Goal: Task Accomplishment & Management: Complete application form

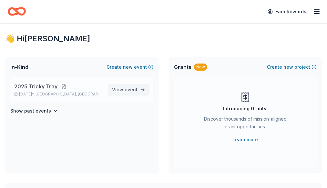
click at [138, 96] on link "View event" at bounding box center [129, 90] width 42 height 12
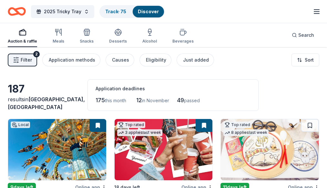
click at [123, 5] on div "2025 Tricky Tray Track · 75 Discover" at bounding box center [86, 11] width 157 height 15
click at [123, 10] on link "Track · 75" at bounding box center [115, 11] width 21 height 5
click at [115, 14] on link "Track · 75" at bounding box center [115, 11] width 21 height 5
click at [113, 13] on link "Track · 75" at bounding box center [115, 11] width 21 height 5
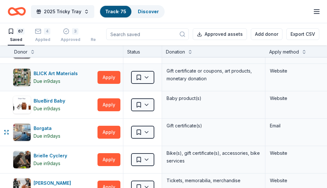
scroll to position [161, 0]
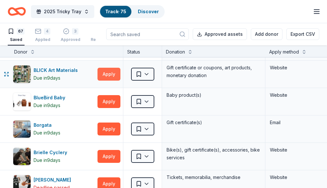
click at [112, 77] on button "Apply" at bounding box center [109, 74] width 23 height 13
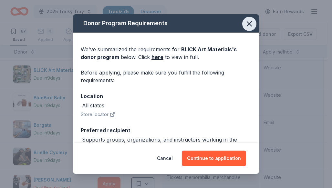
click at [247, 23] on icon "button" at bounding box center [249, 24] width 5 height 5
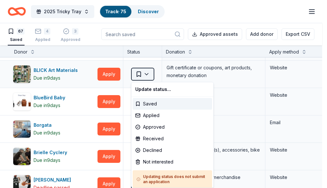
click at [140, 77] on html "2025 Tricky Tray Track · 75 Discover Earn Rewards 67 Saved 4 Applied 3 Approved…" at bounding box center [163, 94] width 327 height 188
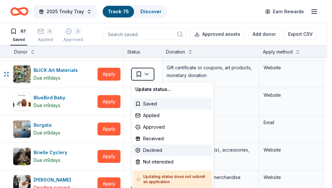
click at [158, 151] on div "Declined" at bounding box center [172, 151] width 79 height 12
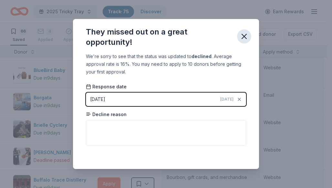
click at [245, 39] on icon "button" at bounding box center [244, 36] width 9 height 9
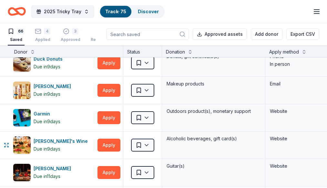
scroll to position [452, 0]
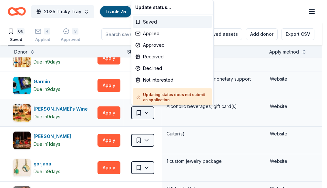
click at [147, 112] on html "2025 Tricky Tray Track · 75 Discover Earn Rewards 66 Saved 4 Applied 3 Approved…" at bounding box center [163, 94] width 327 height 188
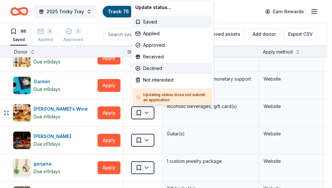
click at [159, 67] on div "Declined" at bounding box center [172, 69] width 79 height 12
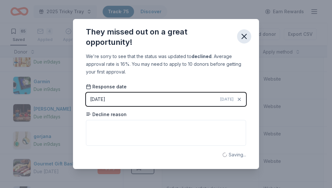
click at [243, 38] on icon "button" at bounding box center [244, 36] width 5 height 5
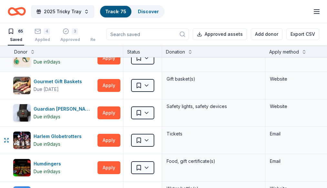
scroll to position [549, 0]
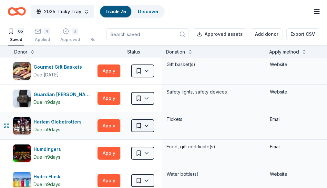
click at [144, 122] on html "2025 Tricky Tray Track · 75 Discover Earn Rewards 65 Saved 4 Applied 3 Approved…" at bounding box center [163, 94] width 327 height 188
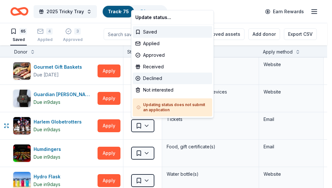
click at [154, 77] on div "Declined" at bounding box center [172, 79] width 79 height 12
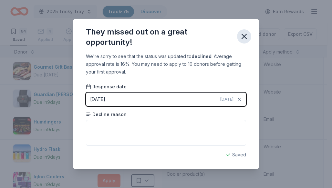
click at [244, 36] on icon "button" at bounding box center [244, 36] width 9 height 9
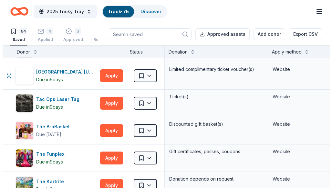
scroll to position [1324, 0]
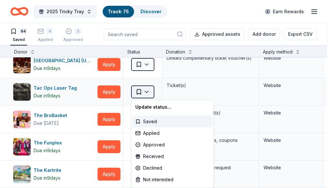
click at [149, 96] on html "2025 Tricky Tray Track · 75 Discover Earn Rewards 64 Saved 4 Applied 3 Approved…" at bounding box center [166, 94] width 332 height 188
click at [166, 144] on div "Approved" at bounding box center [172, 145] width 79 height 12
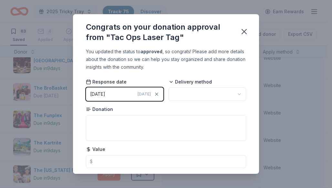
click at [105, 94] on div "10/07/2025" at bounding box center [97, 94] width 15 height 8
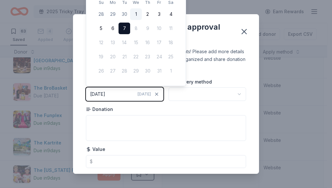
click at [135, 13] on button "1" at bounding box center [136, 14] width 12 height 12
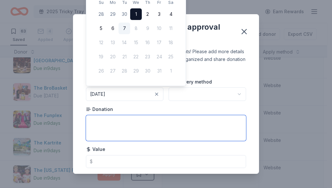
click at [153, 129] on textarea at bounding box center [166, 128] width 160 height 26
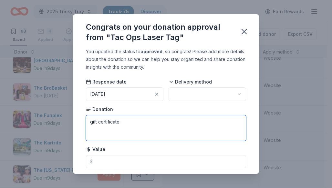
type textarea "gift certificate"
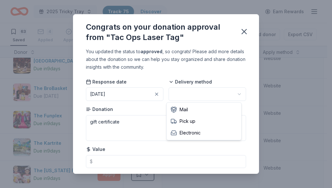
scroll to position [0, 0]
click at [194, 98] on html "2025 Tricky Tray Track · 75 Discover Earn Rewards 63 Saved 4 Applied 4 Approved…" at bounding box center [166, 94] width 332 height 188
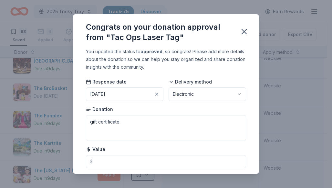
click at [121, 150] on div "Value $" at bounding box center [166, 157] width 160 height 22
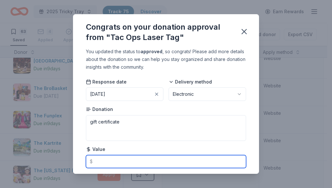
click at [118, 164] on input "text" at bounding box center [166, 161] width 160 height 13
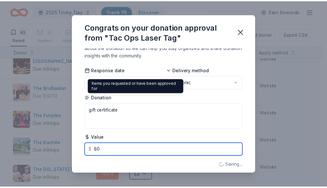
scroll to position [17, 0]
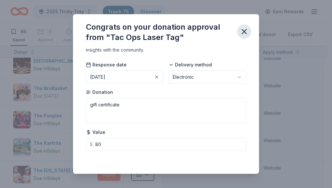
type input "80.00"
click at [246, 29] on icon "button" at bounding box center [244, 31] width 9 height 9
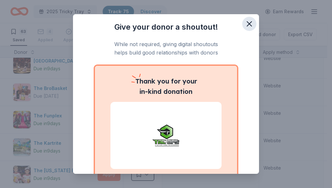
click at [247, 25] on icon "button" at bounding box center [249, 24] width 5 height 5
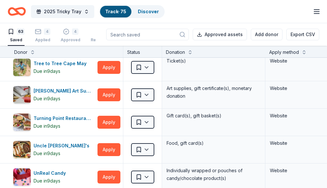
scroll to position [1518, 0]
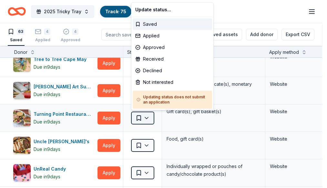
click at [144, 117] on html "2025 Tricky Tray Track · 75 Discover Earn Rewards 63 Saved 4 Applied 4 Approved…" at bounding box center [163, 94] width 327 height 188
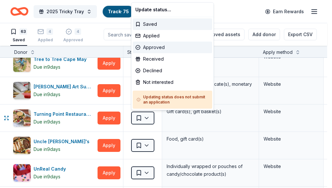
click at [167, 44] on div "Approved" at bounding box center [172, 48] width 79 height 12
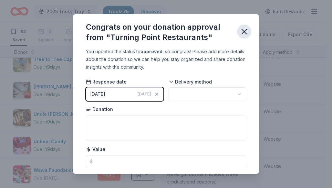
click at [245, 31] on icon "button" at bounding box center [244, 31] width 9 height 9
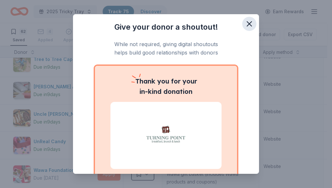
click at [245, 22] on icon "button" at bounding box center [249, 23] width 9 height 9
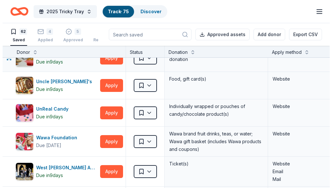
scroll to position [1582, 0]
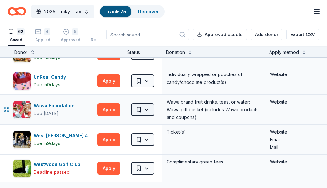
click at [141, 112] on html "2025 Tricky Tray Track · 75 Discover Earn Rewards 62 Saved 4 Applied 5 Approved…" at bounding box center [163, 94] width 327 height 188
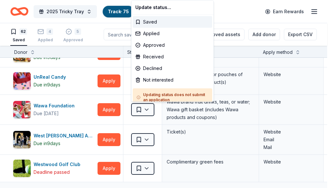
click at [148, 108] on html "2025 Tricky Tray Track · 75 Discover Earn Rewards 62 Saved 4 Applied 5 Approved…" at bounding box center [166, 94] width 332 height 188
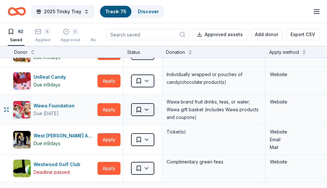
click at [150, 112] on html "2025 Tricky Tray Track · 75 Discover Earn Rewards 62 Saved 4 Applied 5 Approved…" at bounding box center [163, 94] width 327 height 188
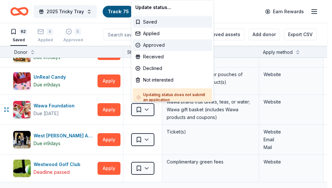
click at [161, 44] on div "Approved" at bounding box center [172, 45] width 79 height 12
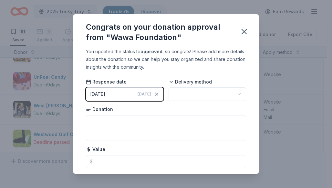
click at [124, 95] on button "10/07/2025 Today" at bounding box center [125, 95] width 78 height 14
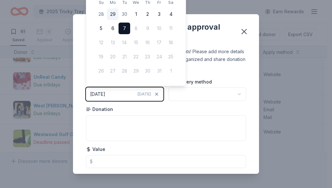
click at [114, 12] on button "29" at bounding box center [113, 14] width 12 height 12
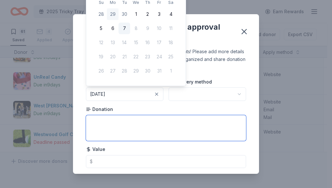
click at [121, 131] on textarea at bounding box center [166, 128] width 160 height 26
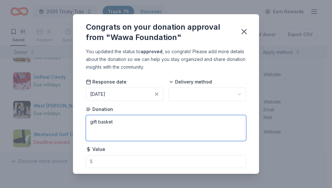
type textarea "gift basket"
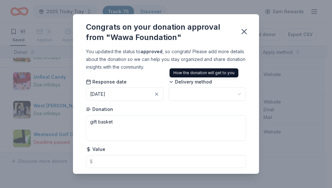
click at [188, 96] on html "2025 Tricky Tray Track · 75 Discover Earn Rewards 61 Saved 4 Applied 6 Approved…" at bounding box center [166, 94] width 332 height 188
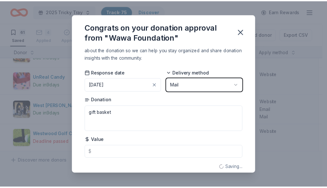
scroll to position [17, 0]
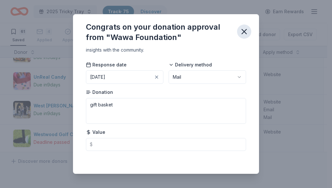
click at [246, 29] on icon "button" at bounding box center [244, 31] width 5 height 5
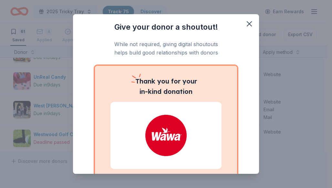
click at [171, 127] on img at bounding box center [166, 135] width 96 height 41
click at [247, 25] on icon "button" at bounding box center [249, 24] width 5 height 5
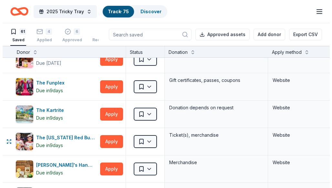
scroll to position [1356, 0]
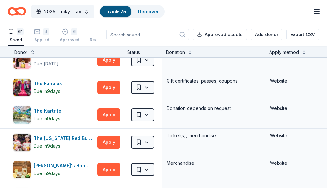
click at [22, 41] on div "Saved" at bounding box center [16, 39] width 16 height 5
click at [53, 5] on button "2025 Tricky Tray" at bounding box center [62, 11] width 63 height 13
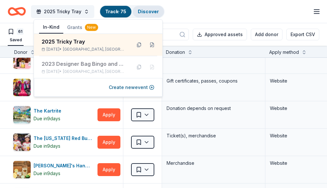
click at [160, 14] on div "Discover" at bounding box center [148, 12] width 31 height 12
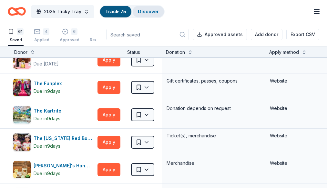
click at [159, 15] on div "Discover" at bounding box center [148, 12] width 31 height 12
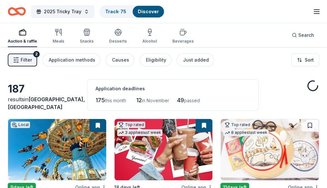
click at [13, 57] on button "Filter 2" at bounding box center [22, 60] width 29 height 13
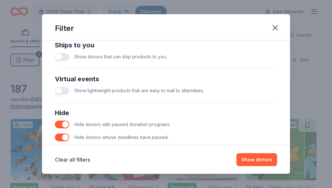
scroll to position [320, 0]
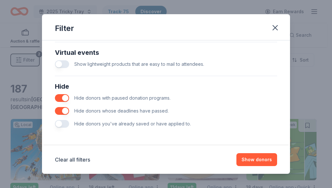
click at [83, 125] on span "Hide donors you've already saved or have applied to." at bounding box center [132, 123] width 117 height 5
click at [67, 127] on button "button" at bounding box center [62, 124] width 14 height 8
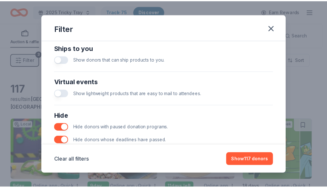
scroll to position [320, 0]
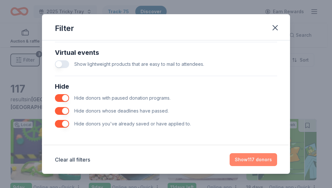
click at [243, 162] on button "Show 117 donors" at bounding box center [253, 159] width 47 height 13
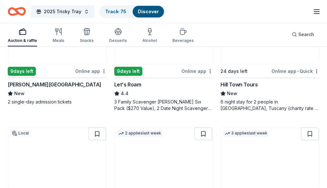
scroll to position [452, 0]
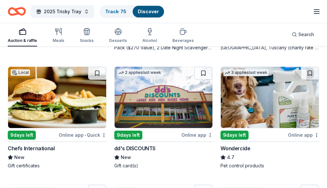
scroll to position [549, 0]
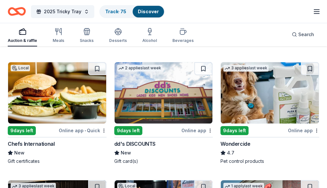
click at [122, 12] on link "Track · 76" at bounding box center [115, 11] width 21 height 5
click at [120, 14] on link "Track · 76" at bounding box center [115, 11] width 21 height 5
click at [120, 15] on div "Track · 76" at bounding box center [116, 12] width 32 height 12
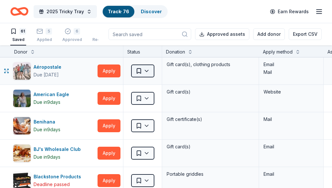
click at [150, 71] on html "2025 Tricky Tray Track · 76 Discover Earn Rewards 61 Saved 5 Applied 6 Approved…" at bounding box center [166, 94] width 332 height 188
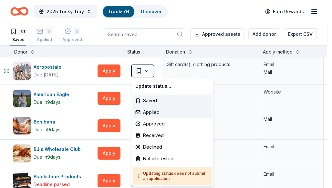
click at [158, 112] on div "Applied" at bounding box center [172, 113] width 79 height 12
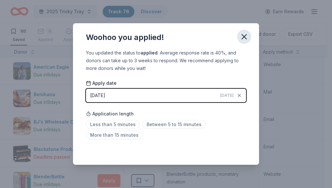
click at [243, 43] on button "button" at bounding box center [244, 37] width 14 height 14
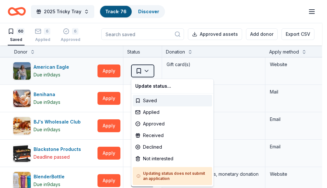
click at [143, 69] on html "2025 Tricky Tray Track · 76 Discover Earn Rewards 60 Saved 6 Applied 6 Approved…" at bounding box center [163, 94] width 327 height 188
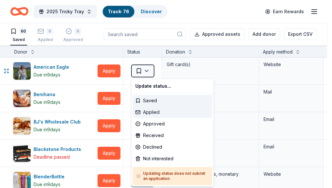
click at [144, 111] on div "Applied" at bounding box center [172, 113] width 79 height 12
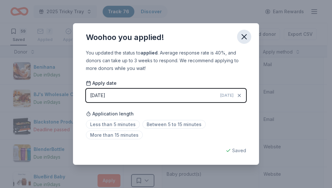
click at [242, 38] on icon "button" at bounding box center [244, 36] width 9 height 9
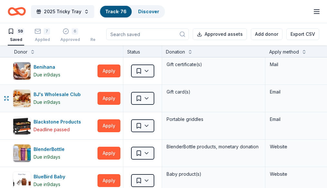
scroll to position [0, 0]
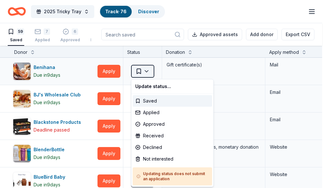
click at [143, 67] on html "2025 Tricky Tray Track · 76 Discover Earn Rewards 59 Saved 7 Applied 6 Approved…" at bounding box center [163, 94] width 327 height 188
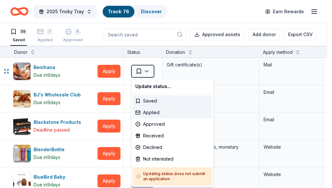
click at [153, 113] on div "Applied" at bounding box center [172, 113] width 79 height 12
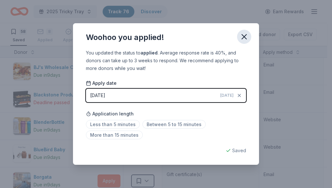
click at [245, 36] on icon "button" at bounding box center [244, 37] width 5 height 5
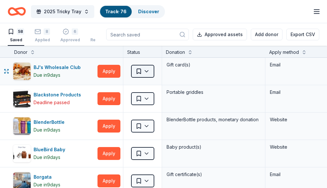
click at [144, 72] on html "2025 Tricky Tray Track · 76 Discover Earn Rewards 58 Saved 8 Applied 6 Approved…" at bounding box center [163, 94] width 327 height 188
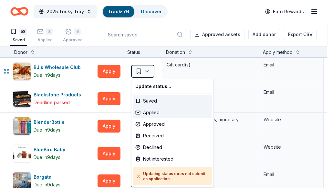
click at [157, 113] on div "Applied" at bounding box center [172, 113] width 79 height 12
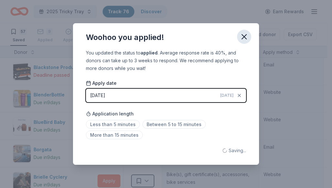
click at [247, 35] on icon "button" at bounding box center [244, 36] width 9 height 9
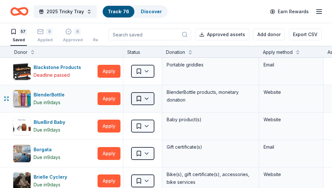
click at [141, 100] on html "2025 Tricky Tray Track · 76 Discover Earn Rewards 57 Saved 9 Applied 6 Approved…" at bounding box center [166, 94] width 332 height 188
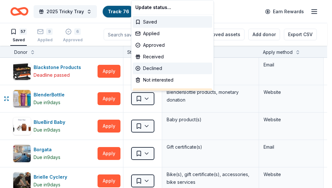
click at [154, 71] on div "Declined" at bounding box center [172, 69] width 79 height 12
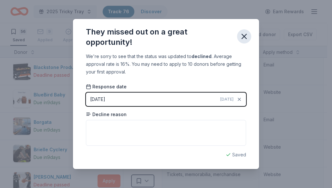
click at [245, 36] on icon "button" at bounding box center [244, 36] width 5 height 5
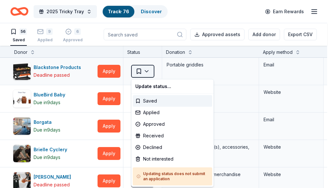
click at [149, 68] on html "2025 Tricky Tray Track · 76 Discover Earn Rewards 56 Saved 9 Applied 6 Approved…" at bounding box center [166, 94] width 332 height 188
click at [158, 146] on div "Declined" at bounding box center [172, 148] width 79 height 12
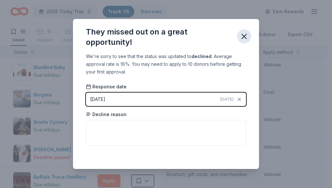
click at [248, 32] on icon "button" at bounding box center [244, 36] width 9 height 9
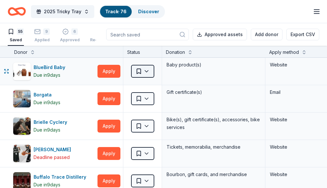
click at [145, 73] on html "2025 Tricky Tray Track · 76 Discover Earn Rewards 55 Saved 9 Applied 6 Approved…" at bounding box center [163, 94] width 327 height 188
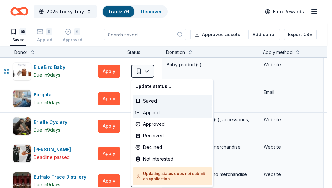
click at [156, 111] on div "Applied" at bounding box center [172, 113] width 79 height 12
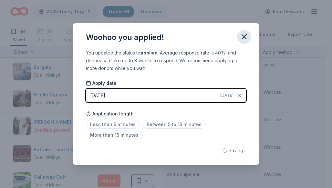
click at [245, 35] on icon "button" at bounding box center [244, 36] width 9 height 9
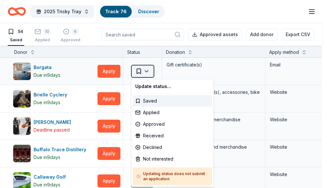
click at [148, 72] on html "2025 Tricky Tray Track · 76 Discover Earn Rewards 54 Saved 10 Applied 6 Approve…" at bounding box center [163, 94] width 327 height 188
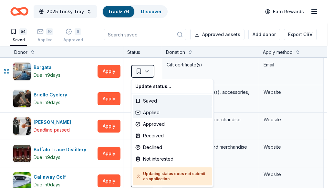
click at [151, 110] on div "Applied" at bounding box center [172, 113] width 79 height 12
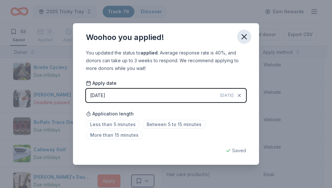
click at [246, 39] on icon "button" at bounding box center [244, 37] width 5 height 5
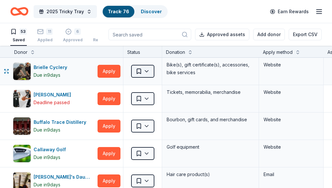
click at [150, 68] on html "2025 Tricky Tray Track · 76 Discover Earn Rewards 53 Saved 11 Applied 6 Approve…" at bounding box center [166, 94] width 332 height 188
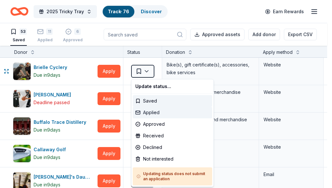
click at [163, 111] on div "Applied" at bounding box center [172, 113] width 79 height 12
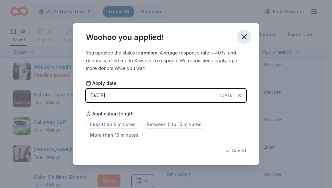
click at [247, 40] on icon "button" at bounding box center [244, 36] width 9 height 9
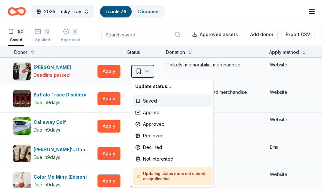
click at [144, 67] on html "2025 Tricky Tray Track · 76 Discover Earn Rewards 52 Saved 12 Applied 6 Approve…" at bounding box center [163, 94] width 327 height 188
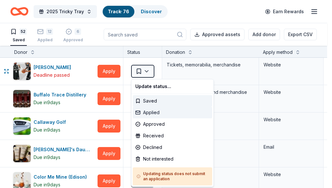
click at [151, 111] on div "Applied" at bounding box center [172, 113] width 79 height 12
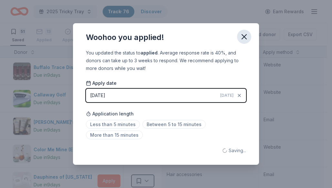
click at [248, 31] on button "button" at bounding box center [244, 37] width 14 height 14
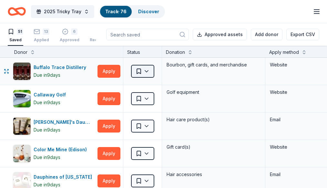
click at [149, 75] on html "2025 Tricky Tray Track · 76 Discover Earn Rewards 51 Saved 13 Applied 6 Approve…" at bounding box center [163, 94] width 327 height 188
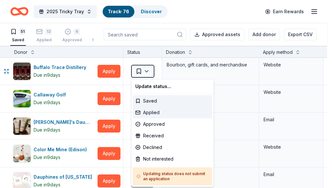
click at [158, 114] on div "Applied" at bounding box center [172, 113] width 79 height 12
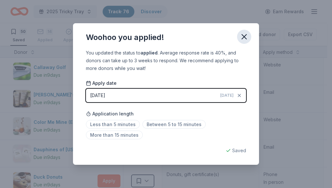
click at [239, 37] on button "button" at bounding box center [244, 37] width 14 height 14
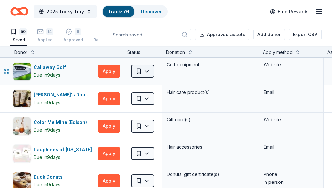
click at [150, 72] on html "2025 Tricky Tray Track · 76 Discover Earn Rewards 50 Saved 14 Applied 6 Approve…" at bounding box center [166, 94] width 332 height 188
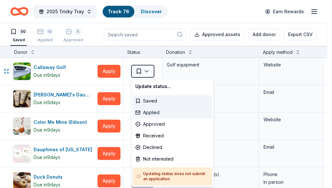
click at [152, 114] on div "Applied" at bounding box center [172, 113] width 79 height 12
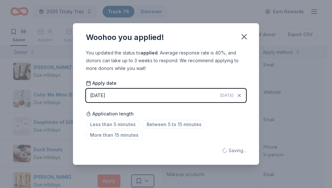
click at [257, 28] on div "Woohoo you applied!" at bounding box center [166, 36] width 186 height 26
click at [246, 37] on icon "button" at bounding box center [244, 36] width 9 height 9
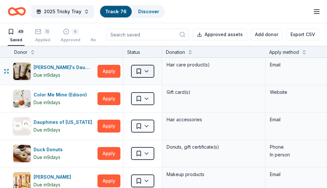
click at [147, 70] on html "2025 Tricky Tray Track · 76 Discover Earn Rewards 49 Saved 15 Applied 6 Approve…" at bounding box center [163, 94] width 327 height 188
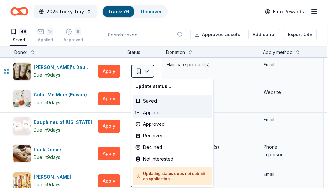
click at [161, 111] on div "Applied" at bounding box center [172, 113] width 79 height 12
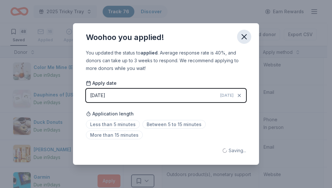
click at [247, 36] on icon "button" at bounding box center [244, 36] width 9 height 9
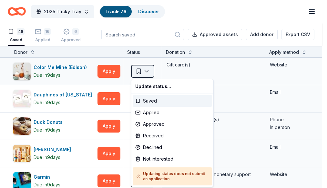
click at [154, 72] on html "2025 Tricky Tray Track · 76 Discover Earn Rewards 48 Saved 16 Applied 6 Approve…" at bounding box center [163, 94] width 327 height 188
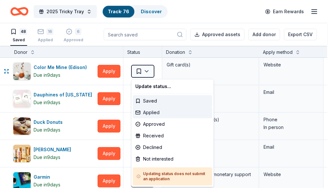
click at [157, 111] on div "Applied" at bounding box center [172, 113] width 79 height 12
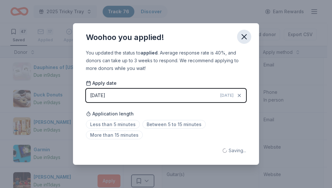
click at [251, 36] on button "button" at bounding box center [244, 37] width 14 height 14
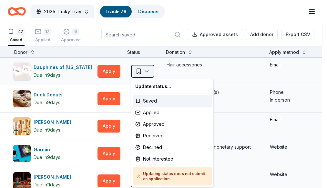
click at [145, 69] on html "2025 Tricky Tray Track · 76 Discover Earn Rewards 47 Saved 17 Applied 6 Approve…" at bounding box center [163, 94] width 327 height 188
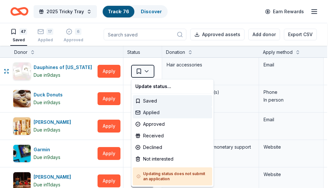
click at [144, 114] on div "Applied" at bounding box center [172, 113] width 79 height 12
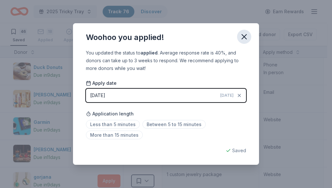
click at [246, 40] on icon "button" at bounding box center [244, 36] width 9 height 9
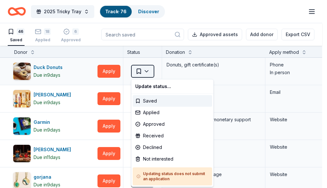
click at [150, 75] on html "2025 Tricky Tray Track · 76 Discover Earn Rewards 46 Saved 18 Applied 6 Approve…" at bounding box center [163, 94] width 327 height 188
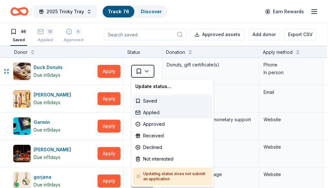
click at [148, 113] on div "Applied" at bounding box center [172, 113] width 79 height 12
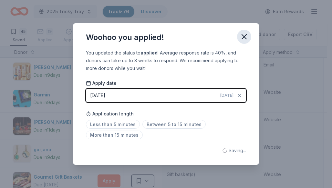
click at [246, 35] on icon "button" at bounding box center [244, 37] width 5 height 5
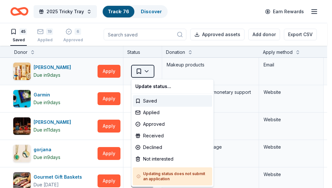
click at [143, 74] on html "2025 Tricky Tray Track · 76 Discover Earn Rewards 45 Saved 19 Applied 6 Approve…" at bounding box center [166, 94] width 332 height 188
click at [152, 113] on div "Applied" at bounding box center [172, 113] width 79 height 12
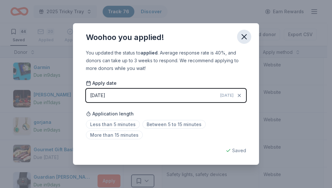
click at [247, 37] on icon "button" at bounding box center [244, 36] width 9 height 9
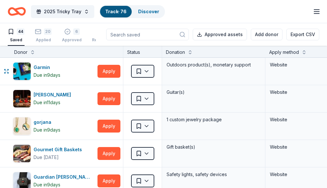
click at [143, 70] on html "2025 Tricky Tray Track · 76 Discover Earn Rewards 44 Saved 20 Applied 6 Approve…" at bounding box center [163, 94] width 327 height 188
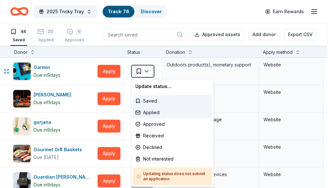
click at [151, 112] on div "Applied" at bounding box center [172, 113] width 79 height 12
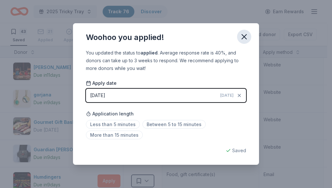
click at [249, 39] on button "button" at bounding box center [244, 37] width 14 height 14
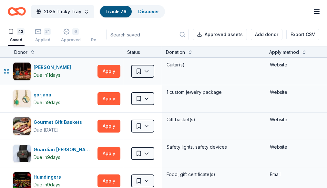
click at [147, 71] on html "2025 Tricky Tray Track · 76 Discover Earn Rewards 43 Saved 21 Applied 6 Approve…" at bounding box center [163, 94] width 327 height 188
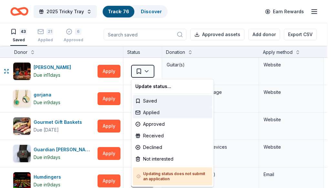
click at [158, 111] on div "Applied" at bounding box center [172, 113] width 79 height 12
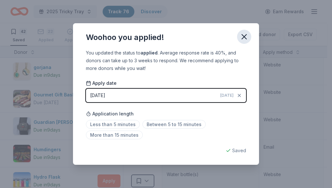
click at [241, 37] on icon "button" at bounding box center [244, 36] width 9 height 9
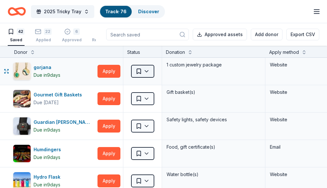
click at [144, 70] on html "2025 Tricky Tray Track · 76 Discover Earn Rewards 42 Saved 22 Applied 6 Approve…" at bounding box center [163, 94] width 327 height 188
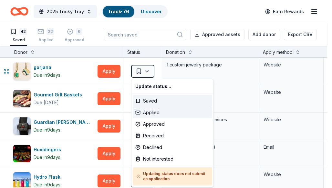
click at [143, 116] on div "Applied" at bounding box center [172, 113] width 79 height 12
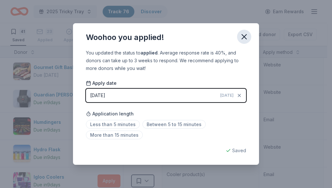
click at [245, 37] on icon "button" at bounding box center [244, 37] width 5 height 5
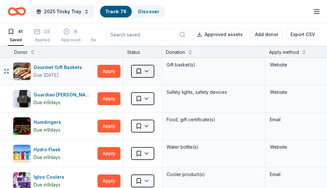
click at [153, 69] on html "2025 Tricky Tray Track · 76 Discover Earn Rewards 41 Saved 23 Applied 6 Approve…" at bounding box center [163, 94] width 327 height 188
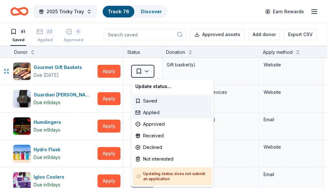
click at [152, 114] on div "Applied" at bounding box center [172, 113] width 79 height 12
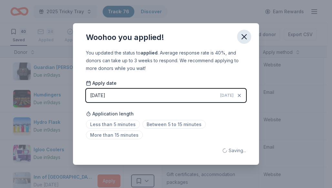
click at [245, 36] on icon "button" at bounding box center [244, 37] width 5 height 5
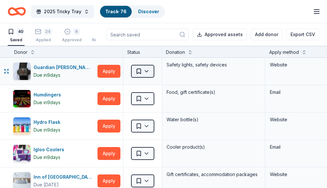
click at [150, 71] on html "2025 Tricky Tray Track · 76 Discover Earn Rewards 40 Saved 24 Applied 6 Approve…" at bounding box center [163, 94] width 327 height 188
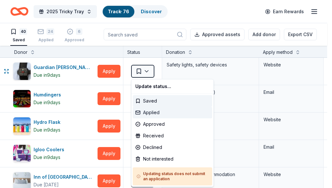
click at [151, 115] on div "Applied" at bounding box center [172, 113] width 79 height 12
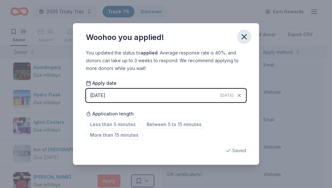
click at [243, 42] on button "button" at bounding box center [244, 37] width 14 height 14
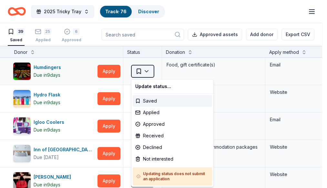
click at [151, 69] on html "2025 Tricky Tray Track · 76 Discover Earn Rewards 39 Saved 25 Applied 6 Approve…" at bounding box center [163, 94] width 327 height 188
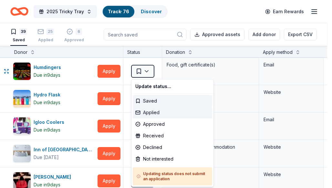
click at [153, 114] on div "Applied" at bounding box center [172, 113] width 79 height 12
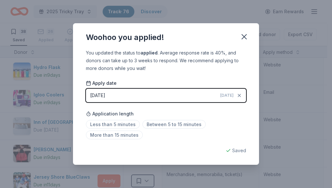
drag, startPoint x: 246, startPoint y: 36, endPoint x: 236, endPoint y: 46, distance: 14.4
click at [245, 36] on icon "button" at bounding box center [244, 36] width 9 height 9
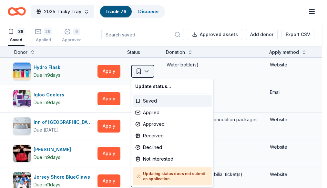
click at [135, 72] on html "2025 Tricky Tray Track · 76 Discover Earn Rewards 38 Saved 26 Applied 6 Approve…" at bounding box center [163, 94] width 327 height 188
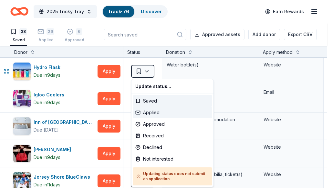
click at [145, 111] on div "Applied" at bounding box center [172, 113] width 79 height 12
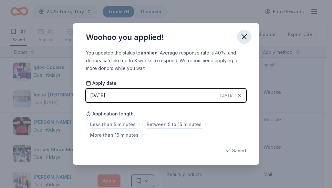
click at [247, 35] on icon "button" at bounding box center [244, 36] width 9 height 9
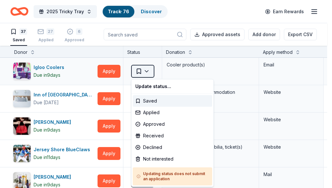
click at [151, 69] on html "2025 Tricky Tray Track · 76 Discover Earn Rewards 37 Saved 27 Applied 6 Approve…" at bounding box center [166, 94] width 332 height 188
click at [158, 113] on div "Applied" at bounding box center [172, 113] width 79 height 12
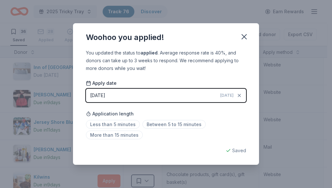
drag, startPoint x: 246, startPoint y: 40, endPoint x: 245, endPoint y: 43, distance: 3.7
click at [246, 39] on icon "button" at bounding box center [244, 36] width 9 height 9
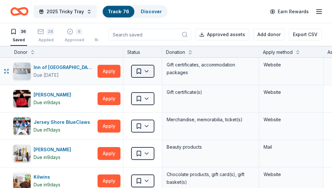
click at [151, 70] on html "2025 Tricky Tray Track · 76 Discover Earn Rewards 36 Saved 28 Applied 6 Approve…" at bounding box center [166, 94] width 332 height 188
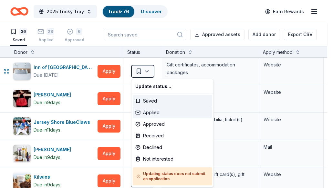
click at [160, 114] on div "Applied" at bounding box center [172, 113] width 79 height 12
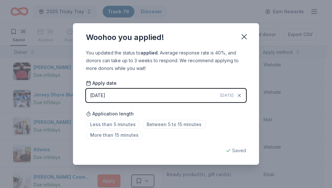
drag, startPoint x: 244, startPoint y: 33, endPoint x: 177, endPoint y: 65, distance: 73.8
click at [244, 34] on icon "button" at bounding box center [244, 36] width 9 height 9
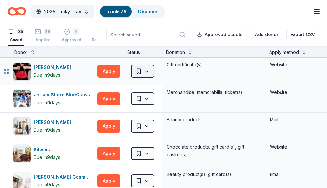
click at [147, 76] on html "2025 Tricky Tray Track · 76 Discover Earn Rewards 35 Saved 29 Applied 6 Approve…" at bounding box center [163, 94] width 327 height 188
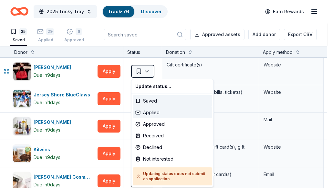
click at [159, 114] on div "Applied" at bounding box center [172, 113] width 79 height 12
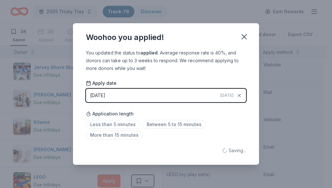
drag, startPoint x: 245, startPoint y: 37, endPoint x: 235, endPoint y: 49, distance: 15.6
click at [244, 37] on icon "button" at bounding box center [244, 37] width 5 height 5
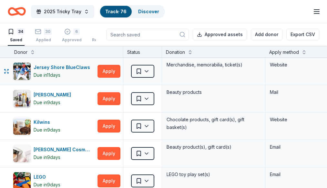
click at [157, 68] on div "Saved" at bounding box center [142, 71] width 38 height 27
click at [153, 70] on html "2025 Tricky Tray Track · 76 Discover Earn Rewards 34 Saved 30 Applied 6 Approve…" at bounding box center [163, 94] width 327 height 188
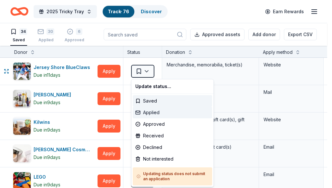
click at [156, 114] on div "Applied" at bounding box center [172, 113] width 79 height 12
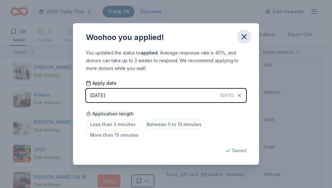
click at [245, 37] on icon "button" at bounding box center [244, 36] width 9 height 9
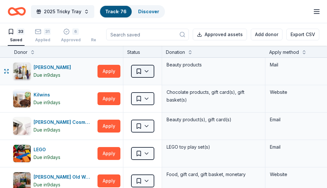
click at [151, 69] on html "2025 Tricky Tray Track · 76 Discover Earn Rewards 33 Saved 31 Applied 6 Approve…" at bounding box center [163, 94] width 327 height 188
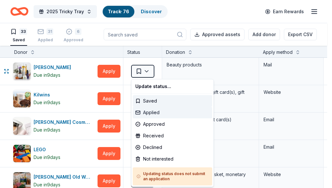
click at [154, 111] on div "Applied" at bounding box center [172, 113] width 79 height 12
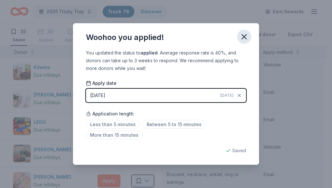
click at [245, 40] on icon "button" at bounding box center [244, 36] width 9 height 9
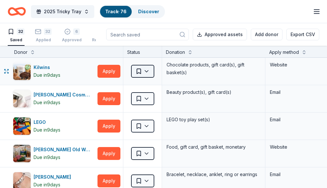
click at [149, 70] on html "2025 Tricky Tray Track · 76 Discover Earn Rewards 32 Saved 32 Applied 6 Approve…" at bounding box center [163, 94] width 327 height 188
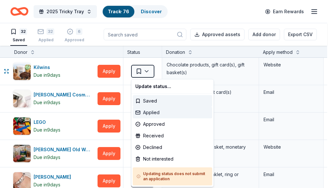
click at [167, 110] on div "Applied" at bounding box center [172, 113] width 79 height 12
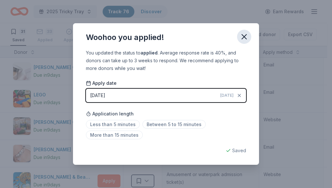
click at [242, 36] on icon "button" at bounding box center [244, 36] width 9 height 9
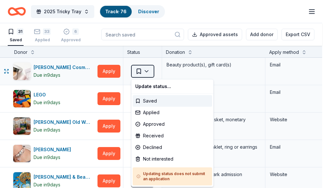
click at [140, 71] on html "2025 Tricky Tray Track · 76 Discover Earn Rewards 31 Saved 33 Applied 6 Approve…" at bounding box center [163, 94] width 327 height 188
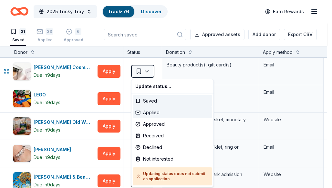
click at [162, 114] on div "Applied" at bounding box center [172, 113] width 79 height 12
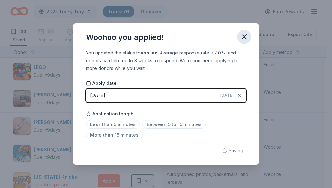
click at [246, 39] on div "Woohoo you applied!" at bounding box center [166, 36] width 186 height 26
click at [246, 39] on icon "button" at bounding box center [244, 36] width 9 height 9
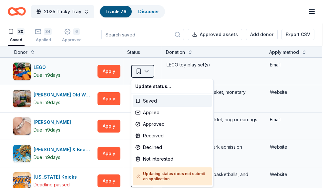
click at [141, 69] on html "2025 Tricky Tray Track · 76 Discover Earn Rewards 30 Saved 34 Applied 6 Approve…" at bounding box center [163, 94] width 327 height 188
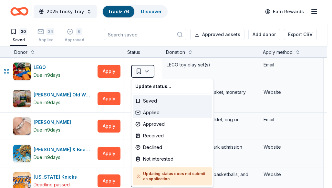
click at [162, 110] on div "Applied" at bounding box center [172, 113] width 79 height 12
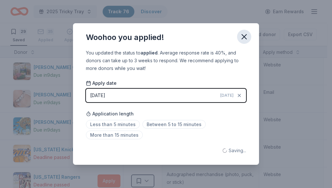
click at [242, 39] on icon "button" at bounding box center [244, 37] width 5 height 5
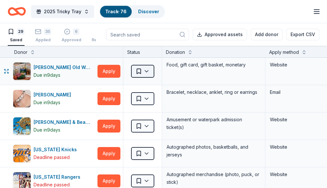
click at [145, 69] on html "2025 Tricky Tray Track · 76 Discover Earn Rewards 29 Saved 35 Applied 6 Approve…" at bounding box center [163, 94] width 327 height 188
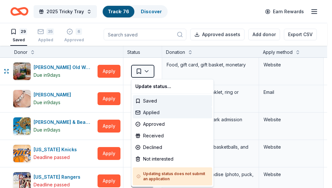
click at [152, 111] on div "Applied" at bounding box center [172, 113] width 79 height 12
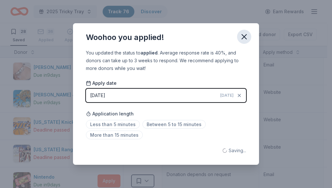
click at [248, 32] on icon "button" at bounding box center [244, 36] width 9 height 9
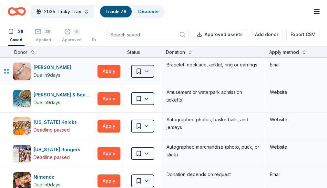
click at [142, 72] on html "2025 Tricky Tray Track · 76 Discover Earn Rewards 28 Saved 36 Applied 6 Approve…" at bounding box center [163, 94] width 327 height 188
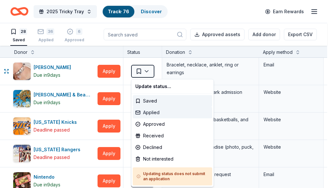
click at [158, 115] on div "Applied" at bounding box center [172, 113] width 79 height 12
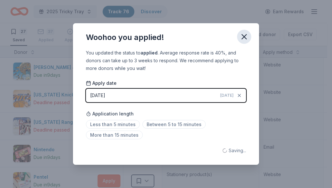
click at [247, 33] on icon "button" at bounding box center [244, 36] width 9 height 9
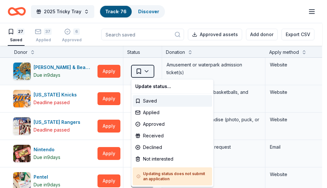
click at [145, 69] on html "2025 Tricky Tray Track · 76 Discover Earn Rewards 27 Saved 37 Applied 6 Approve…" at bounding box center [163, 94] width 327 height 188
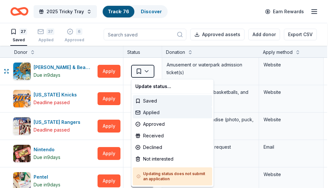
click at [149, 113] on div "Applied" at bounding box center [172, 113] width 79 height 12
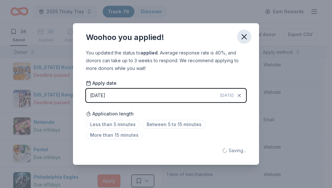
click at [241, 37] on icon "button" at bounding box center [244, 36] width 9 height 9
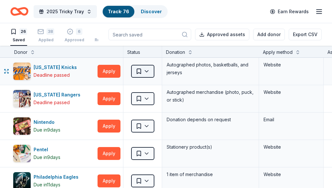
click at [146, 70] on html "2025 Tricky Tray Track · 76 Discover Earn Rewards 26 Saved 38 Applied 6 Approve…" at bounding box center [166, 94] width 332 height 188
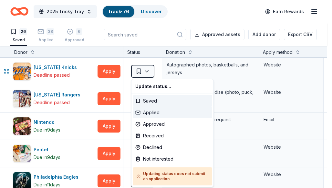
click at [155, 112] on div "Applied" at bounding box center [172, 113] width 79 height 12
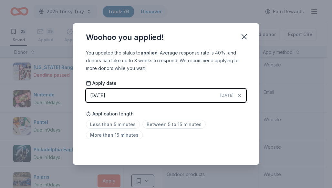
click at [208, 97] on button "10/07/2025 Today" at bounding box center [166, 96] width 160 height 14
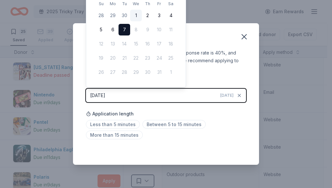
click at [134, 15] on button "1" at bounding box center [136, 16] width 12 height 12
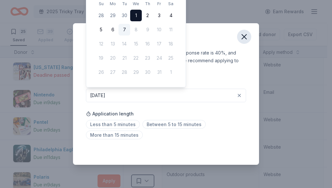
click at [242, 35] on icon "button" at bounding box center [244, 37] width 5 height 5
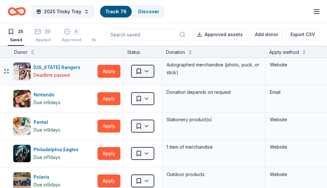
click at [138, 72] on html "2025 Tricky Tray Track · 76 Discover Earn Rewards 25 Saved 39 Applied 6 Approve…" at bounding box center [163, 94] width 327 height 188
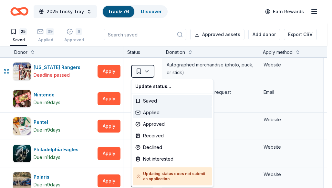
click at [141, 113] on div "Applied" at bounding box center [172, 113] width 79 height 12
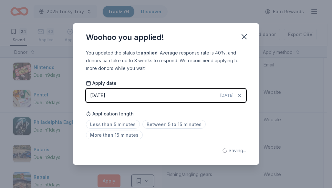
click at [161, 96] on button "10/07/2025 Today" at bounding box center [166, 96] width 160 height 14
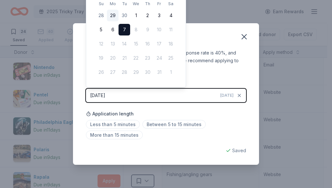
click at [117, 17] on button "29" at bounding box center [113, 16] width 12 height 12
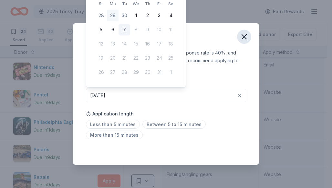
click at [249, 36] on button "button" at bounding box center [244, 37] width 14 height 14
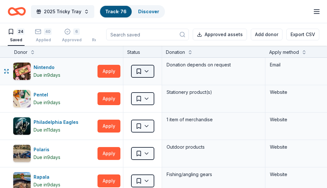
click at [147, 74] on html "2025 Tricky Tray Track · 76 Discover Earn Rewards 24 Saved 40 Applied 6 Approve…" at bounding box center [163, 94] width 327 height 188
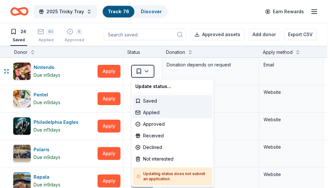
click at [157, 111] on div "Applied" at bounding box center [172, 113] width 79 height 12
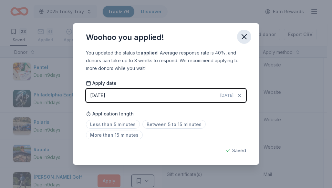
click at [243, 37] on icon "button" at bounding box center [244, 37] width 5 height 5
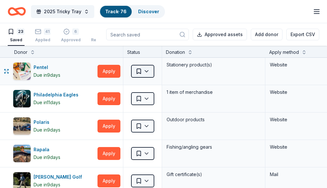
click at [149, 67] on html "2025 Tricky Tray Track · 76 Discover Earn Rewards 23 Saved 41 Applied 6 Approve…" at bounding box center [163, 94] width 327 height 188
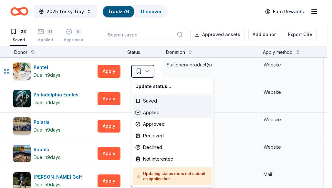
click at [154, 115] on div "Applied" at bounding box center [172, 113] width 79 height 12
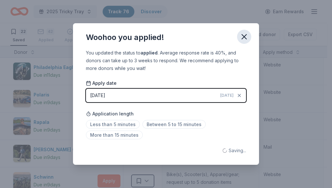
click at [245, 34] on icon "button" at bounding box center [244, 36] width 9 height 9
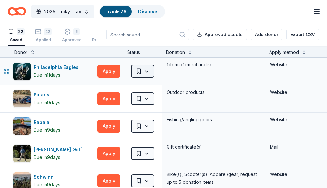
click at [139, 75] on html "2025 Tricky Tray Track · 76 Discover Earn Rewards 22 Saved 42 Applied 6 Approve…" at bounding box center [163, 94] width 327 height 188
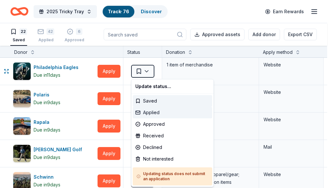
click at [152, 115] on div "Applied" at bounding box center [172, 113] width 79 height 12
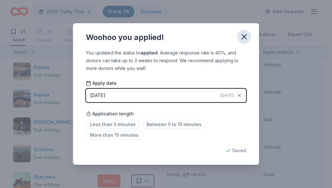
click at [246, 37] on icon "button" at bounding box center [244, 36] width 9 height 9
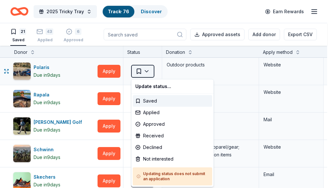
click at [139, 72] on html "2025 Tricky Tray Track · 76 Discover Earn Rewards 21 Saved 43 Applied 6 Approve…" at bounding box center [166, 94] width 332 height 188
click at [149, 112] on div "Applied" at bounding box center [172, 113] width 79 height 12
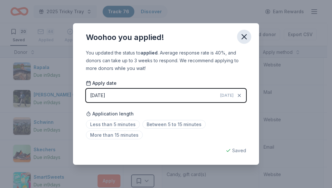
click at [243, 36] on icon "button" at bounding box center [244, 36] width 9 height 9
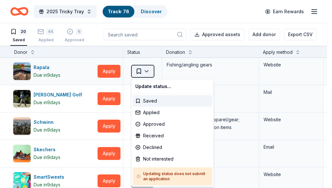
click at [133, 73] on html "2025 Tricky Tray Track · 76 Discover Earn Rewards 20 Saved 44 Applied 6 Approve…" at bounding box center [166, 94] width 332 height 188
click at [150, 114] on div "Applied" at bounding box center [172, 113] width 79 height 12
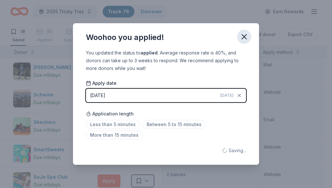
click at [247, 34] on icon "button" at bounding box center [244, 36] width 9 height 9
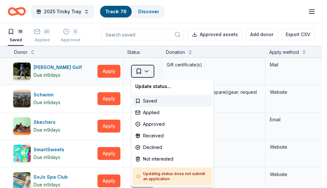
click at [146, 71] on html "2025 Tricky Tray Track · 76 Discover Earn Rewards 19 Saved 45 Applied 6 Approve…" at bounding box center [163, 94] width 327 height 188
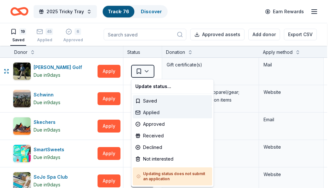
click at [150, 115] on div "Applied" at bounding box center [172, 113] width 79 height 12
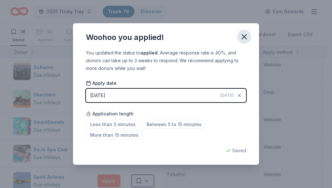
click at [245, 37] on icon "button" at bounding box center [244, 36] width 9 height 9
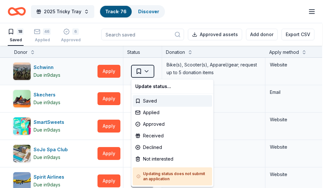
click at [143, 74] on html "2025 Tricky Tray Track · 76 Discover Earn Rewards 18 Saved 46 Applied 6 Approve…" at bounding box center [163, 94] width 327 height 188
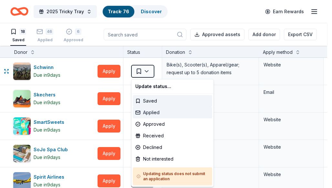
click at [153, 116] on div "Applied" at bounding box center [172, 113] width 79 height 12
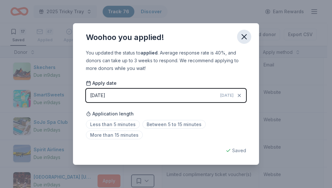
click at [246, 41] on icon "button" at bounding box center [244, 36] width 9 height 9
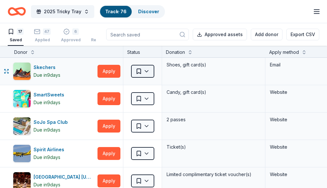
click at [150, 72] on html "2025 Tricky Tray Track · 76 Discover Earn Rewards 17 Saved 47 Applied 6 Approve…" at bounding box center [163, 94] width 327 height 188
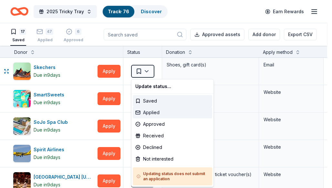
click at [153, 112] on div "Applied" at bounding box center [172, 113] width 79 height 12
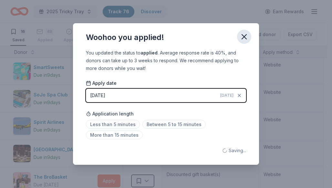
click at [245, 37] on icon "button" at bounding box center [244, 36] width 9 height 9
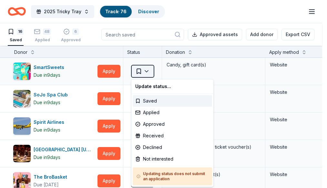
click at [147, 68] on html "2025 Tricky Tray Track · 76 Discover Earn Rewards 16 Saved 48 Applied 6 Approve…" at bounding box center [163, 94] width 327 height 188
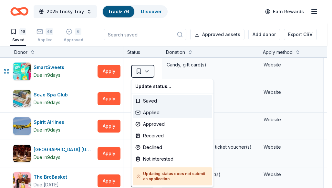
click at [150, 113] on div "Applied" at bounding box center [172, 113] width 79 height 12
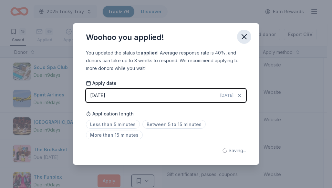
click at [248, 34] on icon "button" at bounding box center [244, 36] width 9 height 9
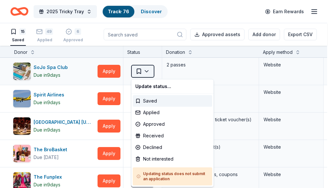
click at [145, 75] on html "2025 Tricky Tray Track · 76 Discover Earn Rewards 15 Saved 49 Applied 6 Approve…" at bounding box center [166, 94] width 332 height 188
click at [145, 112] on div "Applied" at bounding box center [172, 113] width 79 height 12
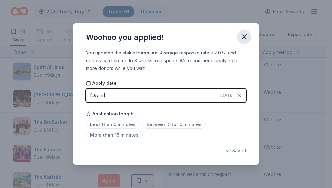
click at [242, 37] on icon "button" at bounding box center [244, 36] width 9 height 9
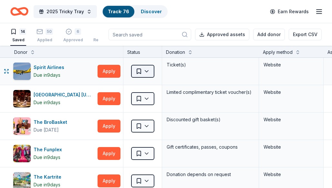
click at [147, 70] on html "2025 Tricky Tray Track · 76 Discover Earn Rewards 14 Saved 50 Applied 6 Approve…" at bounding box center [166, 94] width 332 height 188
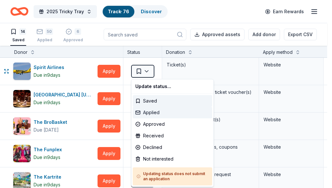
click at [149, 113] on div "Applied" at bounding box center [172, 113] width 79 height 12
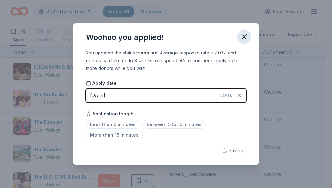
click at [240, 34] on button "button" at bounding box center [244, 37] width 14 height 14
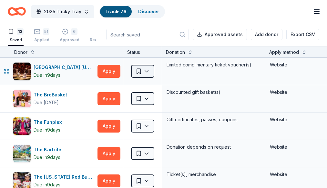
click at [145, 75] on html "2025 Tricky Tray Track · 76 Discover Earn Rewards 13 Saved 51 Applied 6 Approve…" at bounding box center [163, 94] width 327 height 188
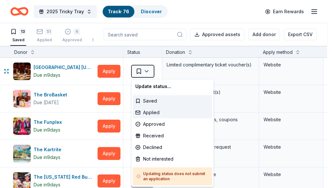
drag, startPoint x: 146, startPoint y: 114, endPoint x: 153, endPoint y: 115, distance: 7.5
click at [146, 115] on div "Applied" at bounding box center [172, 113] width 79 height 12
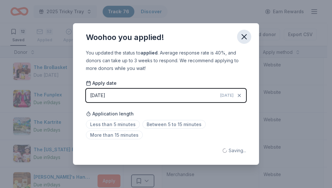
click at [245, 42] on button "button" at bounding box center [244, 37] width 14 height 14
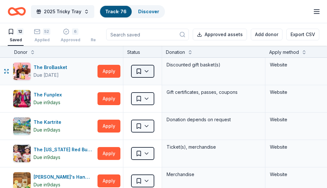
click at [151, 72] on html "2025 Tricky Tray Track · 76 Discover Earn Rewards 12 Saved 52 Applied 6 Approve…" at bounding box center [163, 94] width 327 height 188
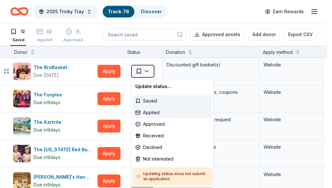
click at [148, 114] on div "Applied" at bounding box center [172, 113] width 79 height 12
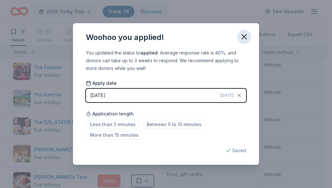
click at [247, 36] on icon "button" at bounding box center [244, 36] width 9 height 9
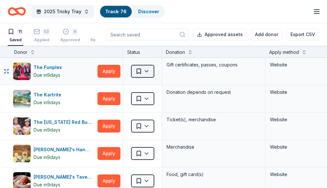
click at [151, 75] on html "2025 Tricky Tray Track · 76 Discover Earn Rewards 11 Saved 53 Applied 6 Approve…" at bounding box center [163, 94] width 327 height 188
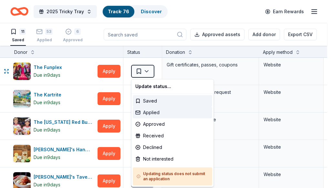
click at [150, 112] on div "Applied" at bounding box center [172, 113] width 79 height 12
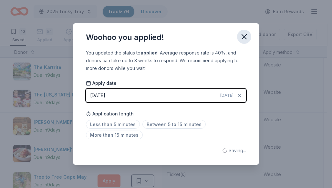
click at [240, 37] on icon "button" at bounding box center [244, 36] width 9 height 9
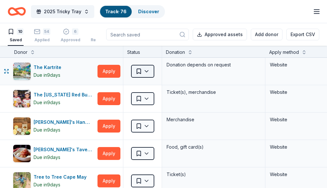
click at [149, 74] on html "2025 Tricky Tray Track · 76 Discover Earn Rewards 10 Saved 54 Applied 6 Approve…" at bounding box center [163, 94] width 327 height 188
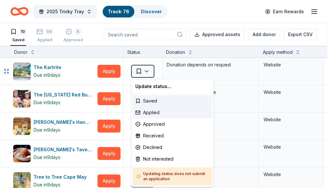
click at [150, 110] on div "Applied" at bounding box center [172, 113] width 79 height 12
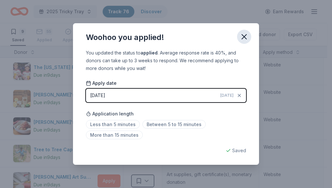
drag, startPoint x: 246, startPoint y: 37, endPoint x: 226, endPoint y: 52, distance: 24.6
click at [245, 37] on icon "button" at bounding box center [244, 36] width 9 height 9
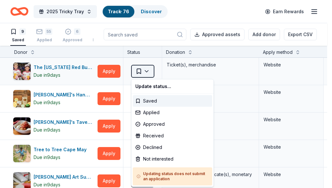
click at [151, 72] on html "2025 Tricky Tray Track · 76 Discover Earn Rewards 9 Saved 55 Applied 6 Approved…" at bounding box center [166, 94] width 332 height 188
click at [152, 114] on div "Applied" at bounding box center [172, 113] width 79 height 12
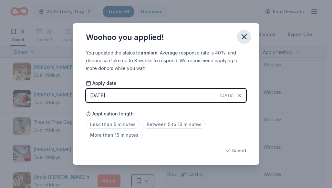
drag, startPoint x: 247, startPoint y: 38, endPoint x: 244, endPoint y: 42, distance: 5.0
click at [246, 39] on icon "button" at bounding box center [244, 36] width 9 height 9
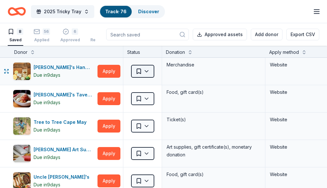
click at [148, 77] on html "2025 Tricky Tray Track · 76 Discover Earn Rewards 8 Saved 56 Applied 6 Approved…" at bounding box center [163, 94] width 327 height 188
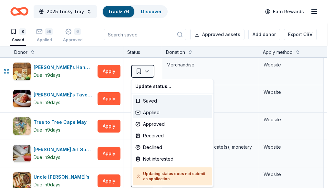
click at [146, 115] on div "Applied" at bounding box center [172, 113] width 79 height 12
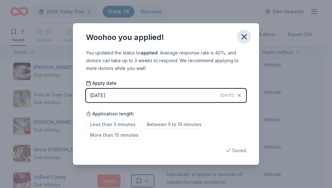
click at [241, 38] on icon "button" at bounding box center [244, 36] width 9 height 9
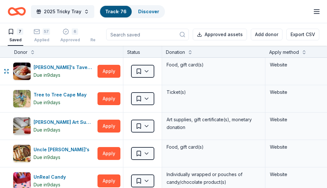
click at [142, 72] on html "2025 Tricky Tray Track · 76 Discover Earn Rewards 7 Saved 57 Applied 6 Approved…" at bounding box center [163, 94] width 327 height 188
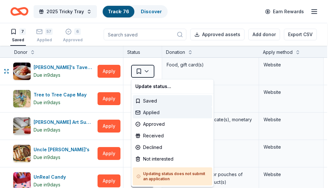
click at [144, 109] on div "Applied" at bounding box center [172, 113] width 79 height 12
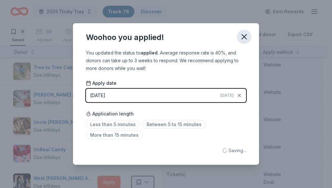
click at [248, 40] on icon "button" at bounding box center [244, 36] width 9 height 9
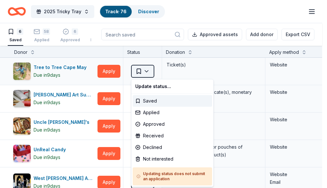
click at [145, 73] on html "2025 Tricky Tray Track · 76 Discover Earn Rewards 6 Saved 58 Applied 6 Approved…" at bounding box center [163, 94] width 327 height 188
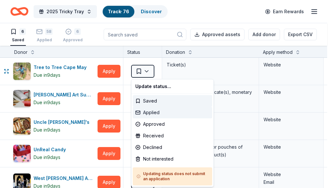
click at [147, 116] on div "Applied" at bounding box center [172, 113] width 79 height 12
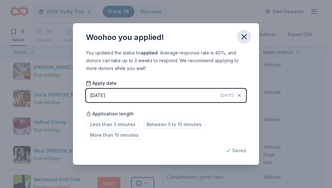
click at [247, 36] on icon "button" at bounding box center [244, 36] width 9 height 9
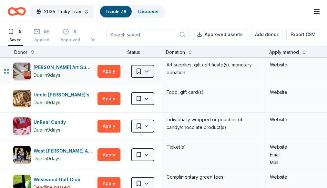
click at [146, 72] on html "2025 Tricky Tray Track · 76 Discover Earn Rewards 5 Saved 59 Applied 6 Approved…" at bounding box center [163, 94] width 327 height 188
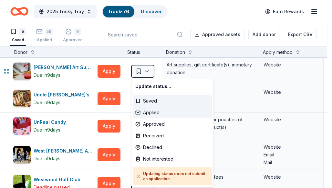
click at [149, 115] on div "Applied" at bounding box center [172, 113] width 79 height 12
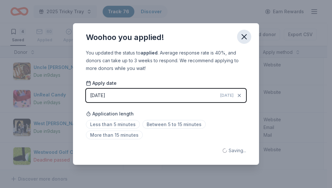
click at [243, 35] on icon "button" at bounding box center [244, 36] width 9 height 9
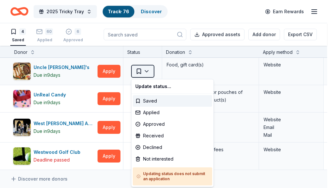
click at [147, 70] on html "2025 Tricky Tray Track · 76 Discover Earn Rewards 4 Saved 60 Applied 6 Approved…" at bounding box center [166, 94] width 332 height 188
drag, startPoint x: 148, startPoint y: 113, endPoint x: 155, endPoint y: 111, distance: 7.1
click at [148, 114] on div "Applied" at bounding box center [172, 113] width 79 height 12
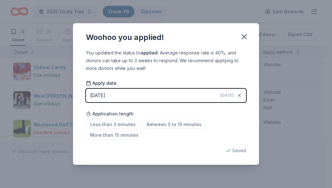
drag, startPoint x: 243, startPoint y: 35, endPoint x: 210, endPoint y: 54, distance: 37.6
click at [243, 36] on icon "button" at bounding box center [244, 37] width 5 height 5
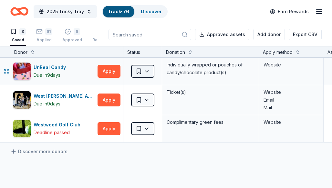
click at [147, 73] on html "2025 Tricky Tray Track · 76 Discover Earn Rewards 3 Saved 61 Applied 6 Approved…" at bounding box center [166, 94] width 332 height 188
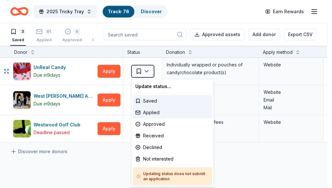
click at [151, 108] on div "Applied" at bounding box center [172, 113] width 79 height 12
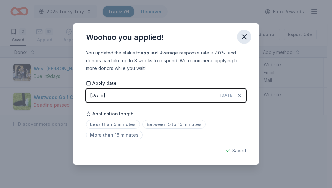
click at [238, 39] on button "button" at bounding box center [244, 37] width 14 height 14
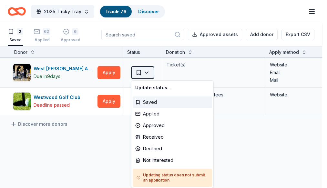
click at [148, 68] on html "2025 Tricky Tray Track · 76 Discover Earn Rewards 2 Saved 62 Applied 6 Approved…" at bounding box center [163, 94] width 327 height 188
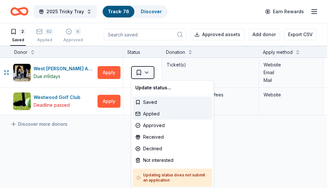
click at [153, 112] on div "Applied" at bounding box center [172, 114] width 79 height 12
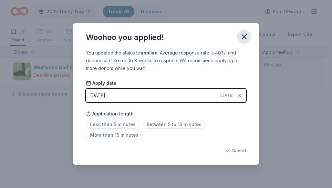
click at [243, 38] on icon "button" at bounding box center [244, 37] width 5 height 5
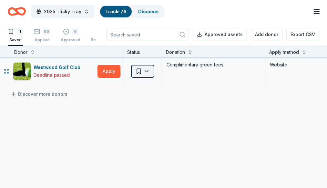
click at [147, 69] on html "2025 Tricky Tray Track · 76 Discover Earn Rewards 1 Saved 63 Applied 6 Approved…" at bounding box center [163, 94] width 327 height 188
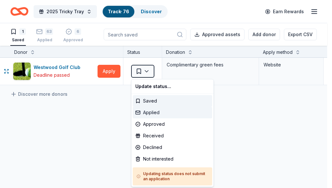
click at [148, 111] on div "Applied" at bounding box center [172, 113] width 79 height 12
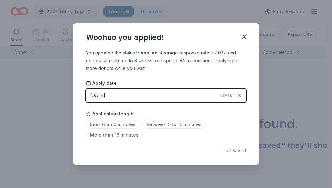
click at [170, 92] on button "10/07/2025 Today" at bounding box center [166, 96] width 160 height 14
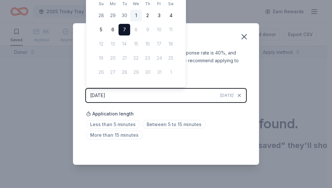
click at [140, 17] on button "1" at bounding box center [136, 16] width 12 height 12
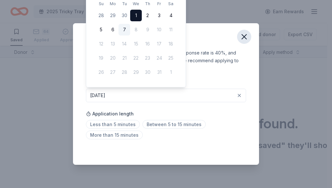
click at [246, 39] on icon "button" at bounding box center [244, 37] width 5 height 5
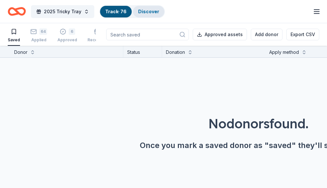
click at [154, 8] on div "Discover" at bounding box center [148, 12] width 31 height 12
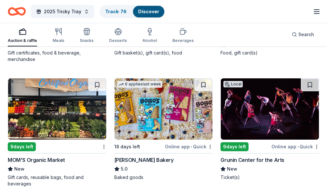
scroll to position [1033, 0]
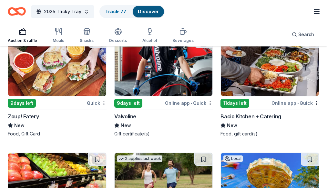
scroll to position [1691, 0]
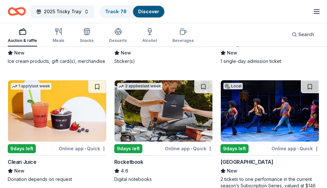
scroll to position [2005, 0]
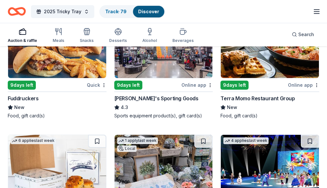
scroll to position [2140, 0]
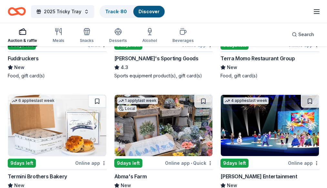
scroll to position [2204, 0]
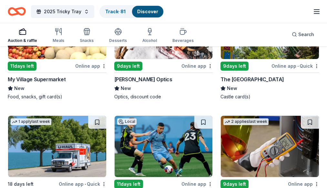
scroll to position [2462, 0]
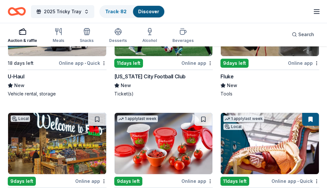
scroll to position [2559, 0]
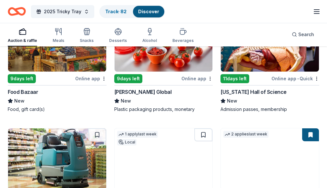
scroll to position [2656, 0]
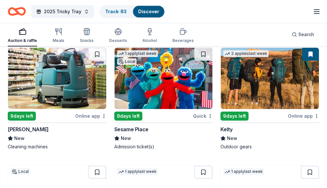
scroll to position [2753, 0]
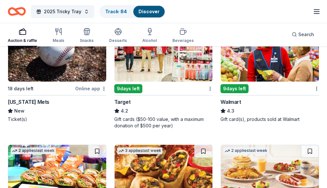
scroll to position [2882, 0]
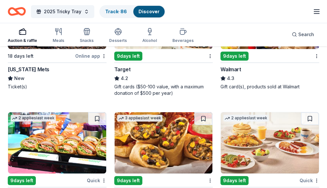
scroll to position [2947, 0]
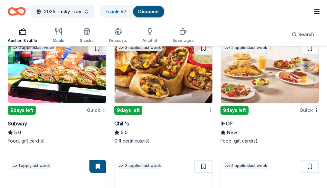
scroll to position [3012, 0]
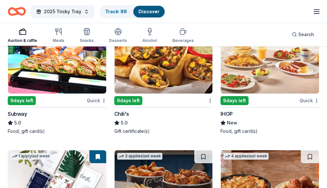
scroll to position [2984, 0]
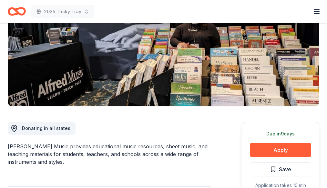
scroll to position [129, 0]
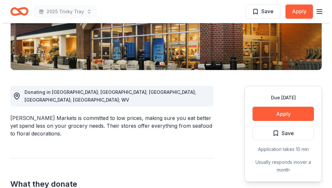
scroll to position [129, 0]
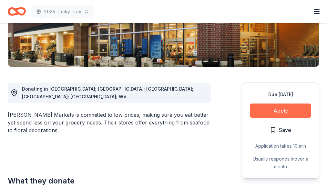
click at [261, 112] on button "Apply" at bounding box center [280, 111] width 61 height 14
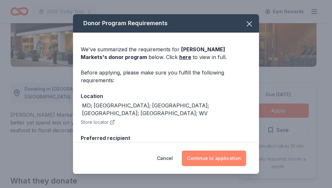
click at [211, 154] on button "Continue to application" at bounding box center [214, 159] width 64 height 16
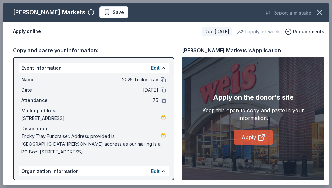
click at [258, 133] on link "Apply" at bounding box center [253, 138] width 39 height 16
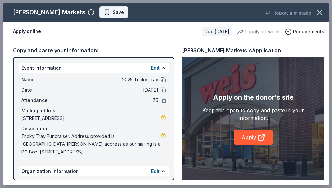
click at [104, 12] on span "Save" at bounding box center [114, 12] width 20 height 8
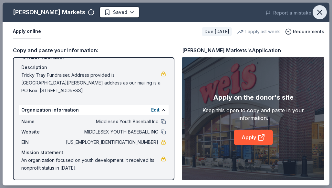
click at [322, 13] on icon "button" at bounding box center [319, 12] width 9 height 9
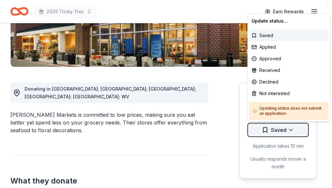
click at [288, 48] on div "Applied" at bounding box center [288, 47] width 79 height 12
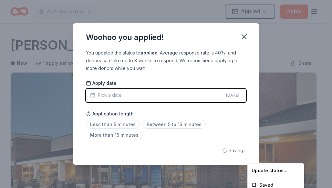
click at [166, 151] on html "2025 Tricky Tray Applied Apply Due in 25 days Share Weis Markets New 1 apply la…" at bounding box center [166, 94] width 332 height 188
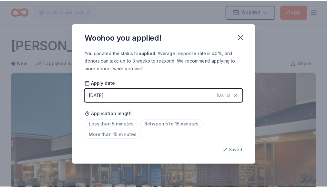
scroll to position [165, 0]
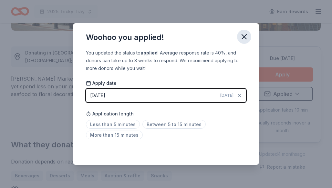
click at [247, 38] on icon "button" at bounding box center [244, 36] width 9 height 9
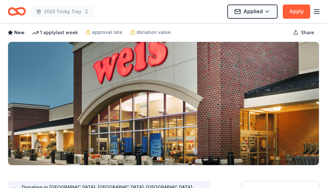
scroll to position [0, 0]
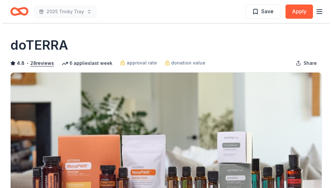
scroll to position [129, 0]
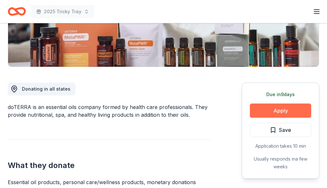
click at [262, 114] on button "Apply" at bounding box center [280, 111] width 61 height 14
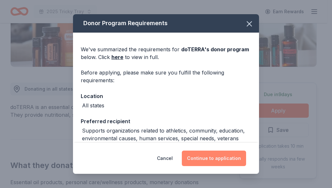
click at [222, 160] on button "Continue to application" at bounding box center [214, 159] width 64 height 16
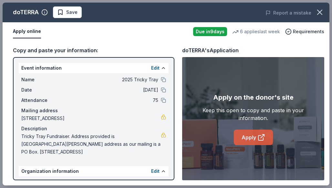
click at [253, 133] on link "Apply" at bounding box center [253, 138] width 39 height 16
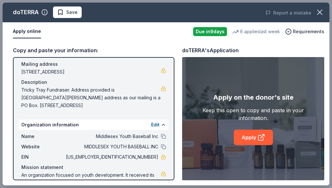
scroll to position [61, 0]
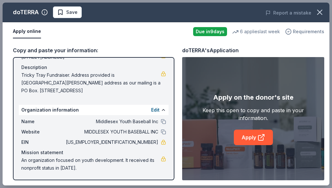
click at [300, 33] on span "Requirements" at bounding box center [308, 32] width 31 height 8
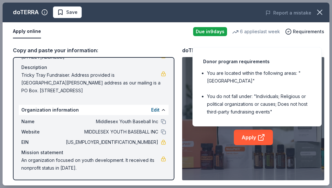
click at [91, 38] on div "Apply online" at bounding box center [100, 32] width 175 height 14
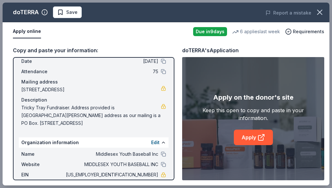
scroll to position [0, 0]
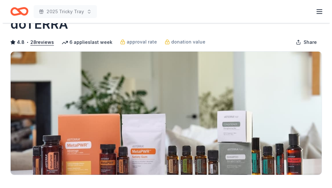
scroll to position [129, 0]
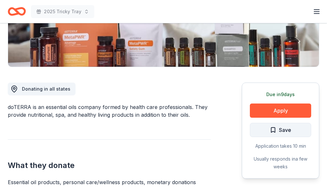
click at [279, 128] on span "Save" at bounding box center [285, 130] width 12 height 8
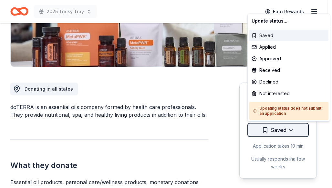
click at [274, 48] on div "Applied" at bounding box center [288, 47] width 79 height 12
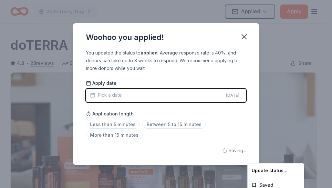
scroll to position [0, 0]
click at [244, 34] on html "2025 Tricky Tray Applied Apply Due in 9 days Share doTERRA 4.8 • 28 reviews 6 a…" at bounding box center [166, 94] width 332 height 188
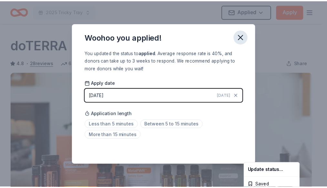
scroll to position [165, 0]
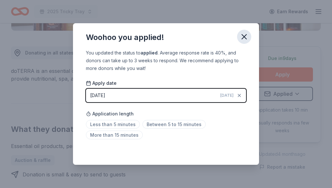
click at [244, 38] on icon "button" at bounding box center [244, 36] width 9 height 9
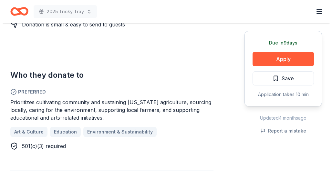
scroll to position [323, 0]
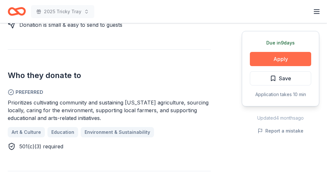
click at [261, 53] on button "Apply" at bounding box center [280, 59] width 61 height 14
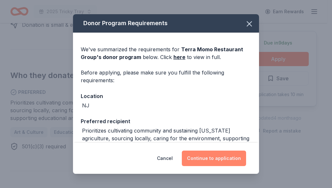
click at [227, 162] on button "Continue to application" at bounding box center [214, 159] width 64 height 16
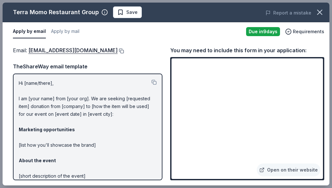
click at [118, 48] on button at bounding box center [121, 50] width 6 height 5
click at [286, 172] on link "Open on their website" at bounding box center [289, 170] width 64 height 13
click at [135, 16] on button "Save" at bounding box center [127, 12] width 29 height 12
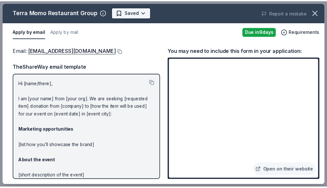
scroll to position [0, 0]
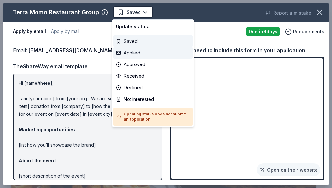
click at [139, 51] on div "Applied" at bounding box center [152, 53] width 79 height 12
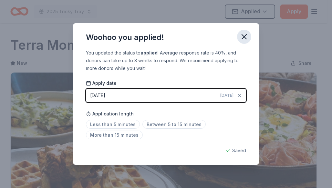
click at [246, 33] on icon "button" at bounding box center [244, 36] width 9 height 9
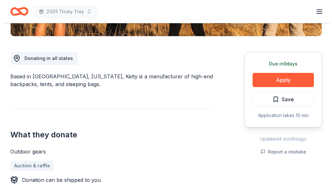
scroll to position [161, 0]
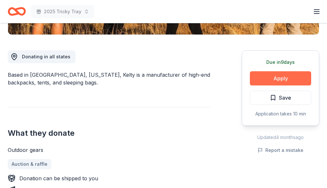
click at [296, 80] on button "Apply" at bounding box center [280, 78] width 61 height 14
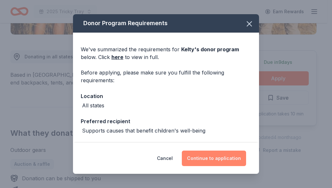
click at [227, 156] on button "Continue to application" at bounding box center [214, 159] width 64 height 16
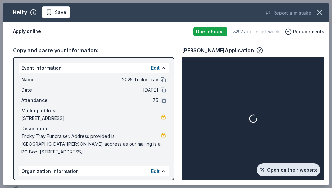
click at [289, 176] on link "Open on their website" at bounding box center [289, 170] width 64 height 13
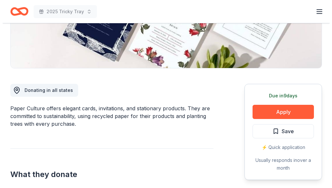
scroll to position [161, 0]
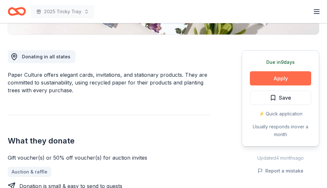
click at [276, 77] on button "Apply" at bounding box center [280, 78] width 61 height 14
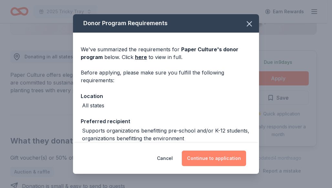
click at [211, 161] on button "Continue to application" at bounding box center [214, 159] width 64 height 16
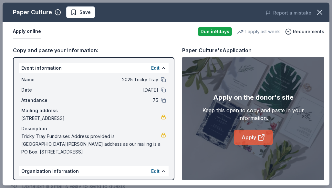
click at [245, 137] on link "Apply" at bounding box center [253, 138] width 39 height 16
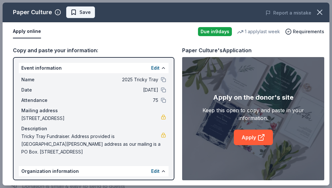
click at [82, 16] on button "Save" at bounding box center [80, 12] width 29 height 12
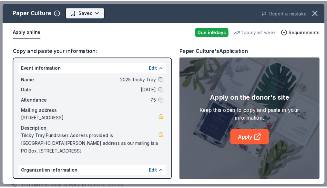
scroll to position [0, 0]
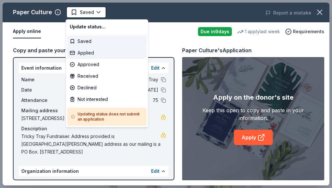
click at [96, 54] on div "Applied" at bounding box center [106, 53] width 79 height 12
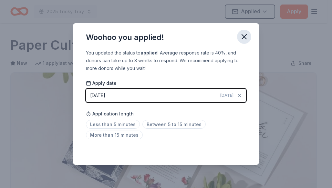
click at [241, 39] on icon "button" at bounding box center [244, 36] width 9 height 9
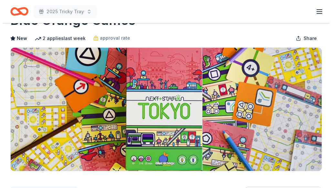
scroll to position [129, 0]
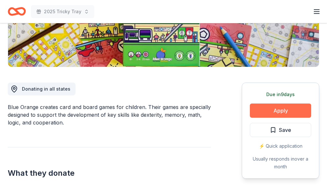
click at [261, 112] on button "Apply" at bounding box center [280, 111] width 61 height 14
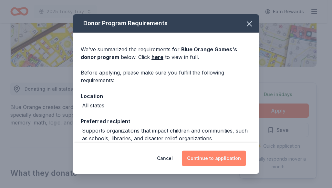
click at [209, 154] on button "Continue to application" at bounding box center [214, 159] width 64 height 16
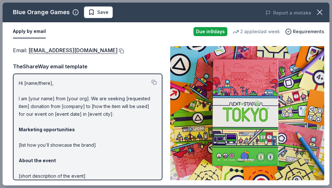
click at [118, 53] on button at bounding box center [121, 50] width 6 height 5
click at [110, 16] on div "Blue Orange Games Save" at bounding box center [101, 12] width 196 height 12
click at [107, 15] on button "Save" at bounding box center [98, 12] width 29 height 12
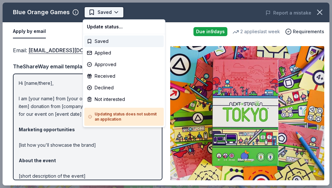
click at [113, 12] on html "2025 Tricky Tray Saved Apply Due in 9 days Share Blue Orange Games New 2 applie…" at bounding box center [166, 94] width 332 height 188
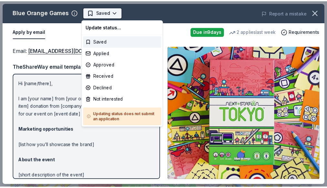
scroll to position [0, 0]
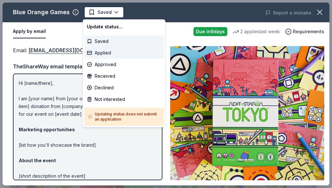
click at [119, 54] on div "Applied" at bounding box center [123, 53] width 79 height 12
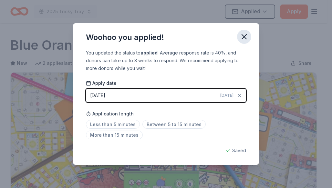
click at [248, 34] on icon "button" at bounding box center [244, 36] width 9 height 9
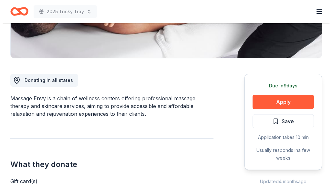
scroll to position [161, 0]
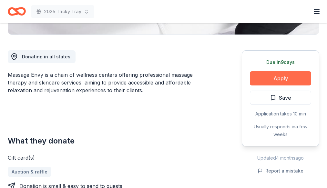
click at [275, 78] on button "Apply" at bounding box center [280, 78] width 61 height 14
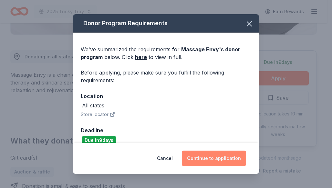
drag, startPoint x: 233, startPoint y: 144, endPoint x: 224, endPoint y: 162, distance: 19.8
click at [232, 146] on div "Cancel Continue to application" at bounding box center [166, 158] width 186 height 31
click at [224, 162] on button "Continue to application" at bounding box center [214, 159] width 64 height 16
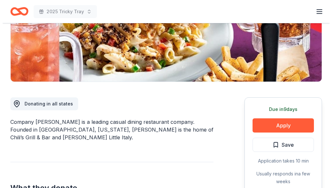
scroll to position [161, 0]
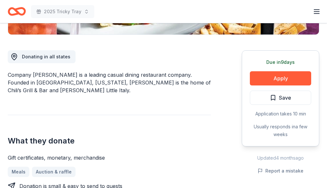
click at [275, 86] on div "Due in 9 days Apply Save Application takes 10 min Usually responds in a few wee…" at bounding box center [281, 98] width 78 height 96
click at [277, 83] on button "Apply" at bounding box center [280, 78] width 61 height 14
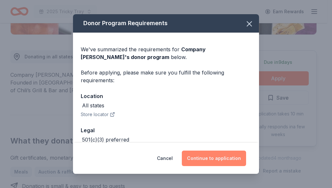
click at [227, 154] on button "Continue to application" at bounding box center [214, 159] width 64 height 16
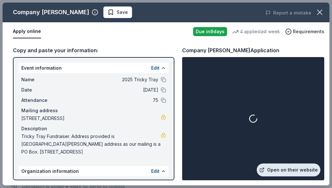
click at [284, 169] on link "Open on their website" at bounding box center [289, 170] width 64 height 13
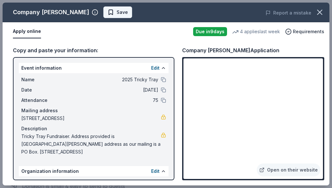
click at [103, 17] on button "Save" at bounding box center [117, 12] width 29 height 12
click at [115, 20] on div "Company Brinker Saved Report a mistake" at bounding box center [166, 13] width 327 height 20
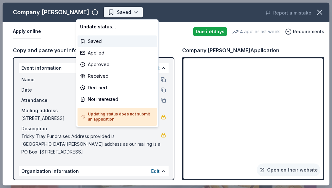
click at [113, 13] on html "2025 Tricky Tray Saved Apply Due in 9 days Share Company Brinker New • 1 review…" at bounding box center [166, 94] width 332 height 188
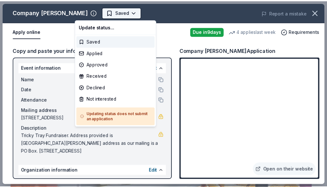
scroll to position [0, 0]
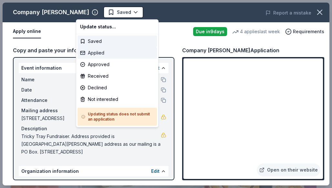
click at [115, 52] on div "Applied" at bounding box center [117, 53] width 79 height 12
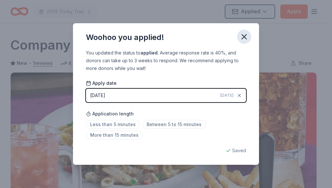
click at [243, 36] on icon "button" at bounding box center [244, 37] width 5 height 5
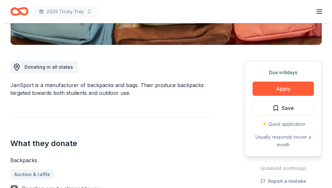
scroll to position [161, 0]
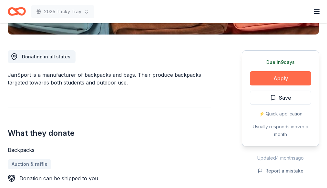
click at [285, 76] on button "Apply" at bounding box center [280, 78] width 61 height 14
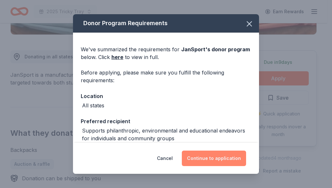
click at [235, 158] on button "Continue to application" at bounding box center [214, 159] width 64 height 16
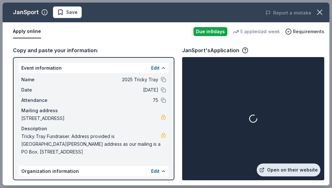
click at [305, 174] on link "Open on their website" at bounding box center [289, 170] width 64 height 13
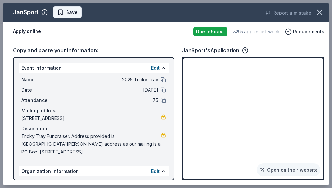
click at [73, 13] on span "Save" at bounding box center [71, 12] width 11 height 8
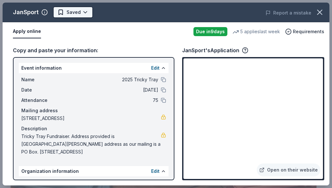
click at [85, 15] on body "2025 Tricky Tray Earn Rewards Due [DATE] Share JanSport New 5 applies last week…" at bounding box center [163, 94] width 327 height 188
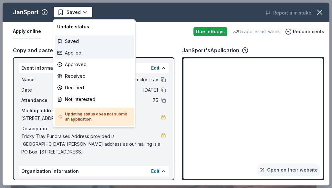
click at [93, 55] on div "Applied" at bounding box center [94, 53] width 79 height 12
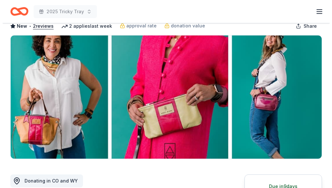
scroll to position [97, 0]
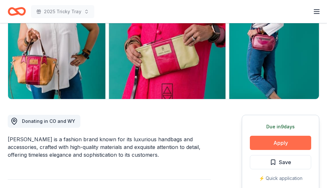
click at [274, 145] on button "Apply" at bounding box center [280, 143] width 61 height 14
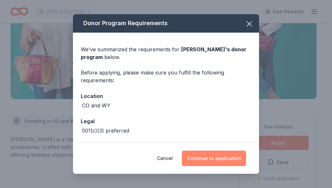
click at [199, 164] on button "Continue to application" at bounding box center [214, 159] width 64 height 16
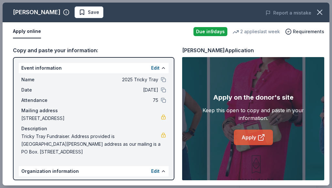
click at [248, 135] on link "Apply" at bounding box center [253, 138] width 39 height 16
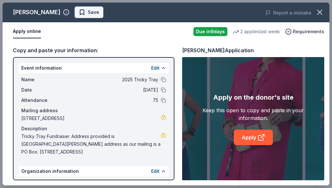
click at [79, 11] on span "Save" at bounding box center [89, 12] width 20 height 8
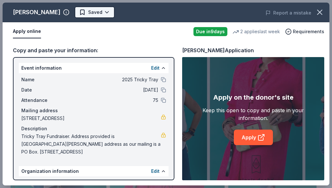
click at [97, 14] on html "2025 Tricky Tray Earn Rewards Due [DATE] Share [PERSON_NAME] New • 2 reviews 2 …" at bounding box center [166, 94] width 332 height 188
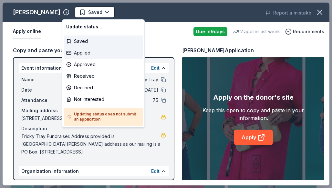
click at [101, 52] on div "Applied" at bounding box center [103, 53] width 79 height 12
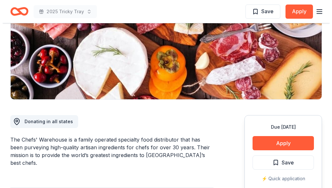
scroll to position [97, 0]
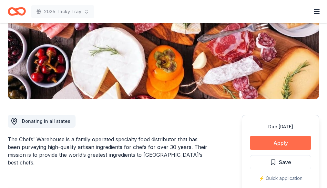
click at [262, 146] on button "Apply" at bounding box center [280, 143] width 61 height 14
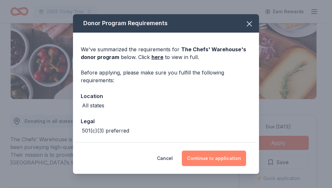
click at [230, 163] on button "Continue to application" at bounding box center [214, 159] width 64 height 16
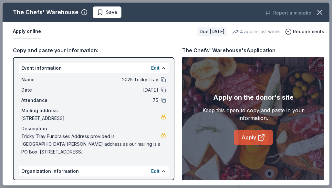
click at [255, 136] on link "Apply" at bounding box center [253, 138] width 39 height 16
click at [113, 14] on span "Save" at bounding box center [111, 12] width 11 height 8
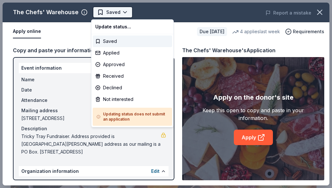
scroll to position [0, 0]
click at [115, 16] on html "2025 Tricky Tray Saved Apply Due in 25 days Share The Chefs' Warehouse New • 1 …" at bounding box center [166, 94] width 332 height 188
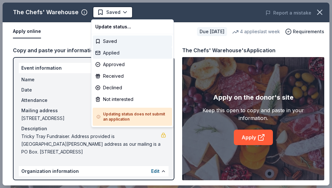
click at [114, 51] on div "Applied" at bounding box center [132, 53] width 79 height 12
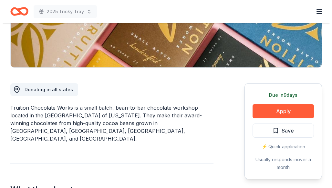
scroll to position [129, 0]
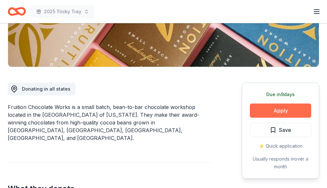
click at [257, 109] on button "Apply" at bounding box center [280, 111] width 61 height 14
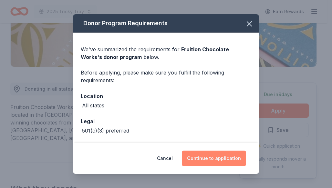
click at [210, 156] on button "Continue to application" at bounding box center [214, 159] width 64 height 16
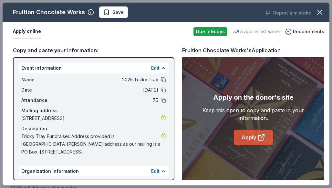
click at [256, 134] on link "Apply" at bounding box center [253, 138] width 39 height 16
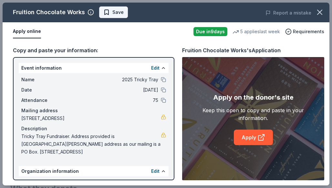
click at [119, 12] on span "Save" at bounding box center [117, 12] width 11 height 8
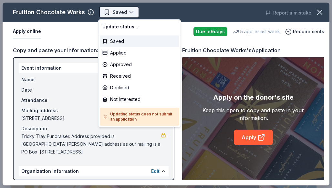
click at [119, 15] on html "2025 Tricky Tray Saved Apply Due [DATE] Share Fruition Chocolate Works New 5 ap…" at bounding box center [166, 94] width 332 height 188
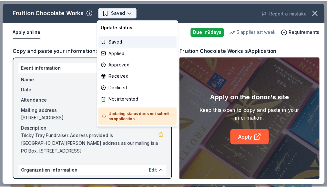
scroll to position [0, 0]
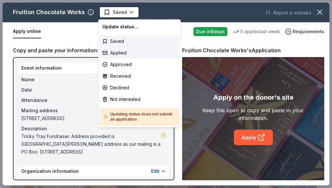
click at [127, 49] on div "Applied" at bounding box center [139, 53] width 79 height 12
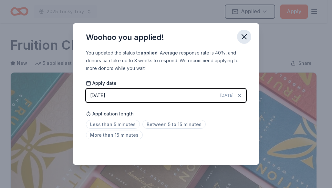
click at [238, 37] on button "button" at bounding box center [244, 37] width 14 height 14
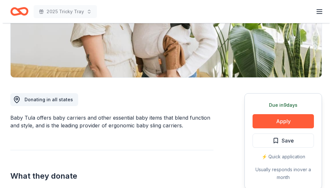
scroll to position [129, 0]
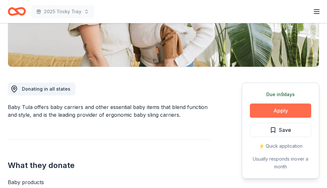
click at [263, 108] on button "Apply" at bounding box center [280, 111] width 61 height 14
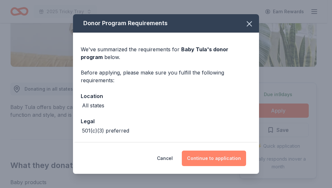
click at [213, 163] on button "Continue to application" at bounding box center [214, 159] width 64 height 16
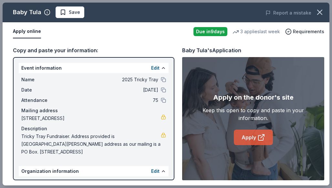
click at [256, 135] on link "Apply" at bounding box center [253, 138] width 39 height 16
click at [70, 18] on div "Baby Tula Save Report a mistake" at bounding box center [166, 13] width 327 height 20
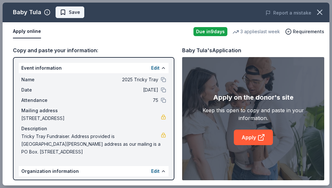
click at [69, 17] on button "Save" at bounding box center [70, 12] width 29 height 12
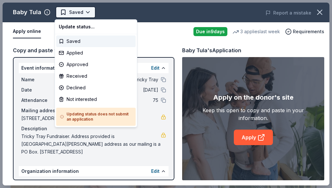
scroll to position [0, 0]
click at [88, 12] on body "2025 Tricky Tray Saved Apply Due [DATE] Share Baby Tula New 3 applies last week…" at bounding box center [163, 94] width 327 height 188
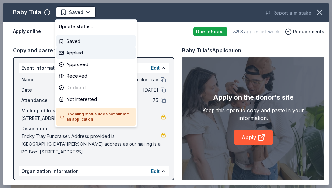
click at [87, 53] on div "Applied" at bounding box center [95, 53] width 79 height 12
